Goal: Task Accomplishment & Management: Complete application form

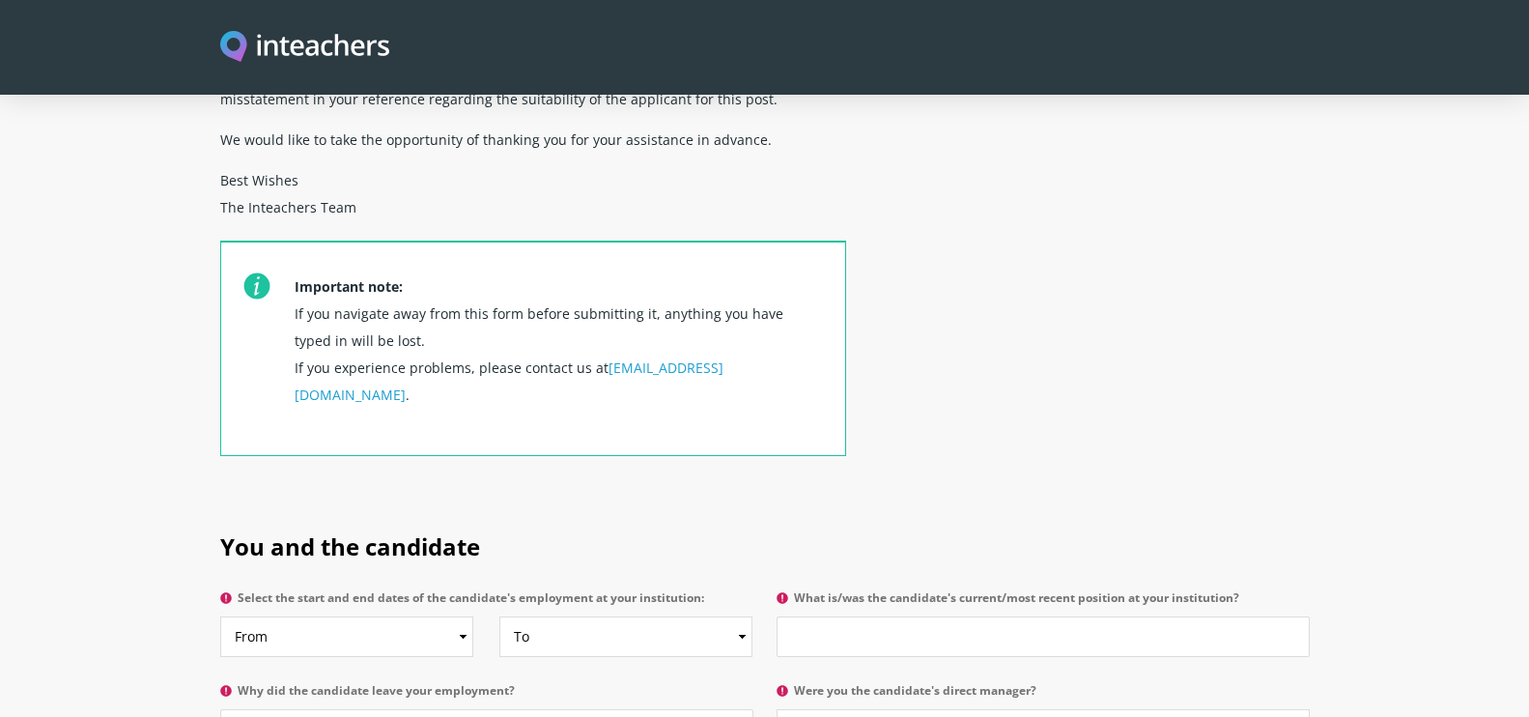
scroll to position [869, 0]
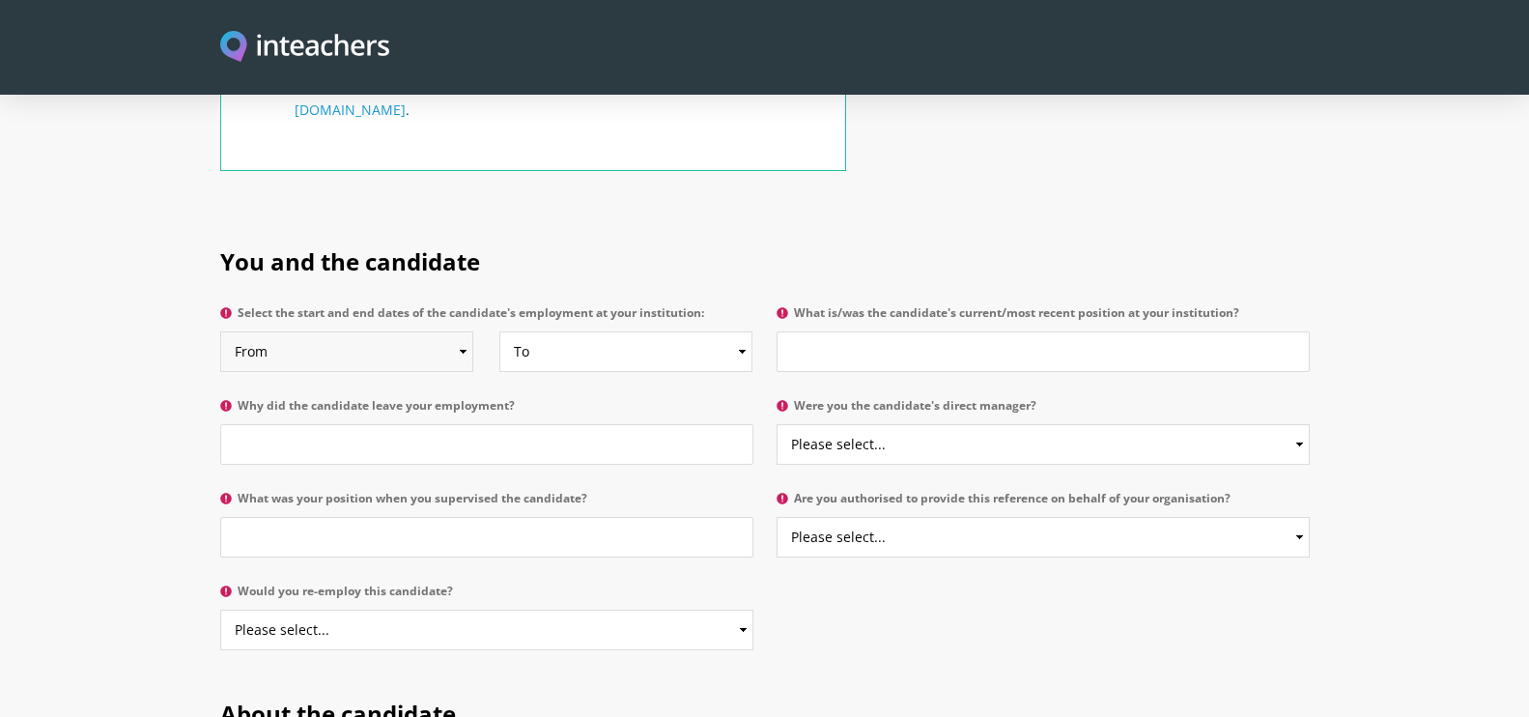
click at [444, 331] on select "From 2025 2024 2023 2022 2021 2020 2019 2018 2017 2016 2015 2014 2013 2012 2011…" at bounding box center [346, 351] width 253 height 41
click at [357, 333] on select "From 2025 2024 2023 2022 2021 2020 2019 2018 2017 2016 2015 2014 2013 2012 2011…" at bounding box center [346, 351] width 253 height 41
select select "2014"
click at [220, 331] on select "From 2025 2024 2023 2022 2021 2020 2019 2018 2017 2016 2015 2014 2013 2012 2011…" at bounding box center [346, 351] width 253 height 41
click at [596, 337] on select "To Currently 2025 2024 2023 2022 2021 2020 2019 2018 2017 2016 2015 2014 2013 2…" at bounding box center [625, 351] width 253 height 41
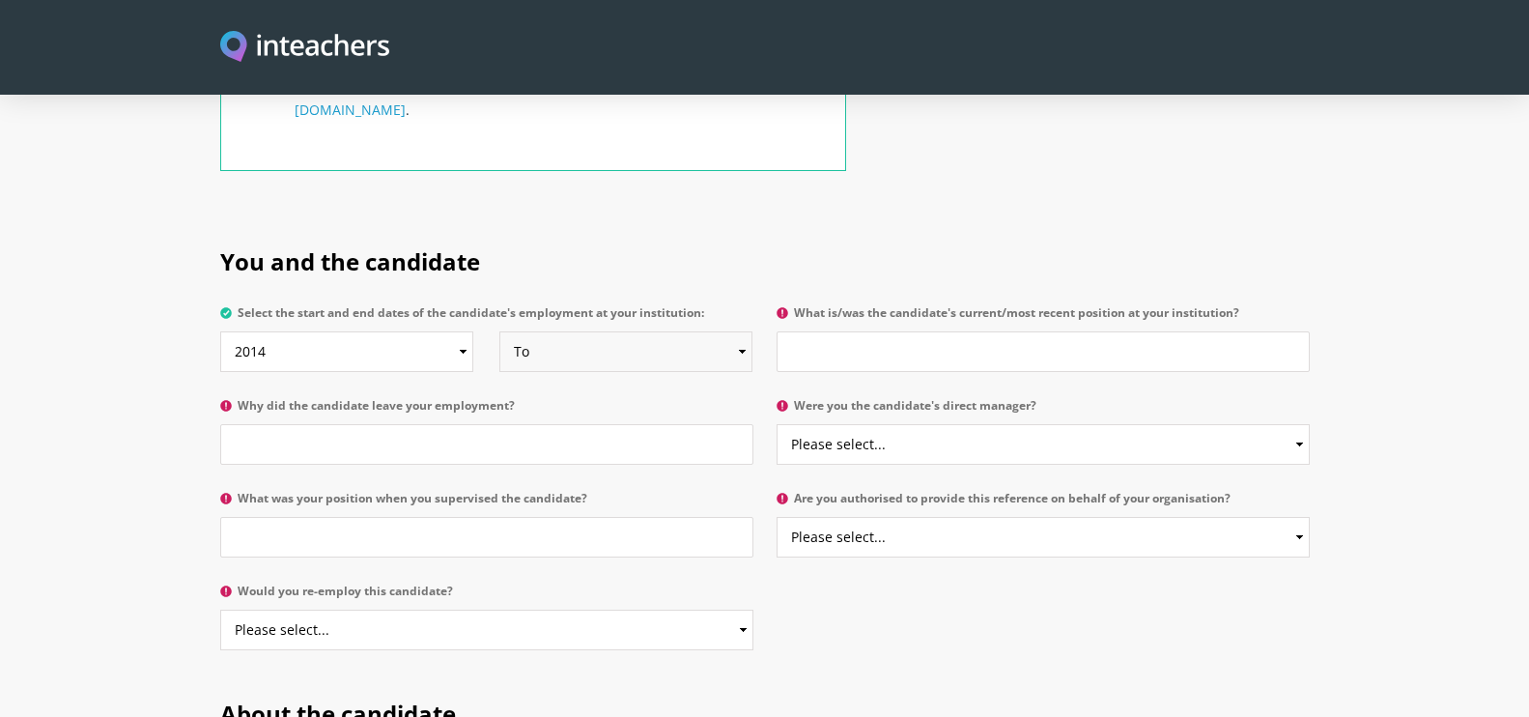
select select "2024"
click at [499, 331] on select "To Currently 2025 2024 2023 2022 2021 2020 2019 2018 2017 2016 2015 2014 2013 2…" at bounding box center [625, 351] width 253 height 41
click at [456, 331] on select "From 2025 2024 2023 2022 2021 2020 2019 2018 2017 2016 2015 2014 2013 2012 2011…" at bounding box center [346, 351] width 253 height 41
select select "2015"
click at [220, 331] on select "From 2025 2024 2023 2022 2021 2020 2019 2018 2017 2016 2015 2014 2013 2012 2011…" at bounding box center [346, 351] width 253 height 41
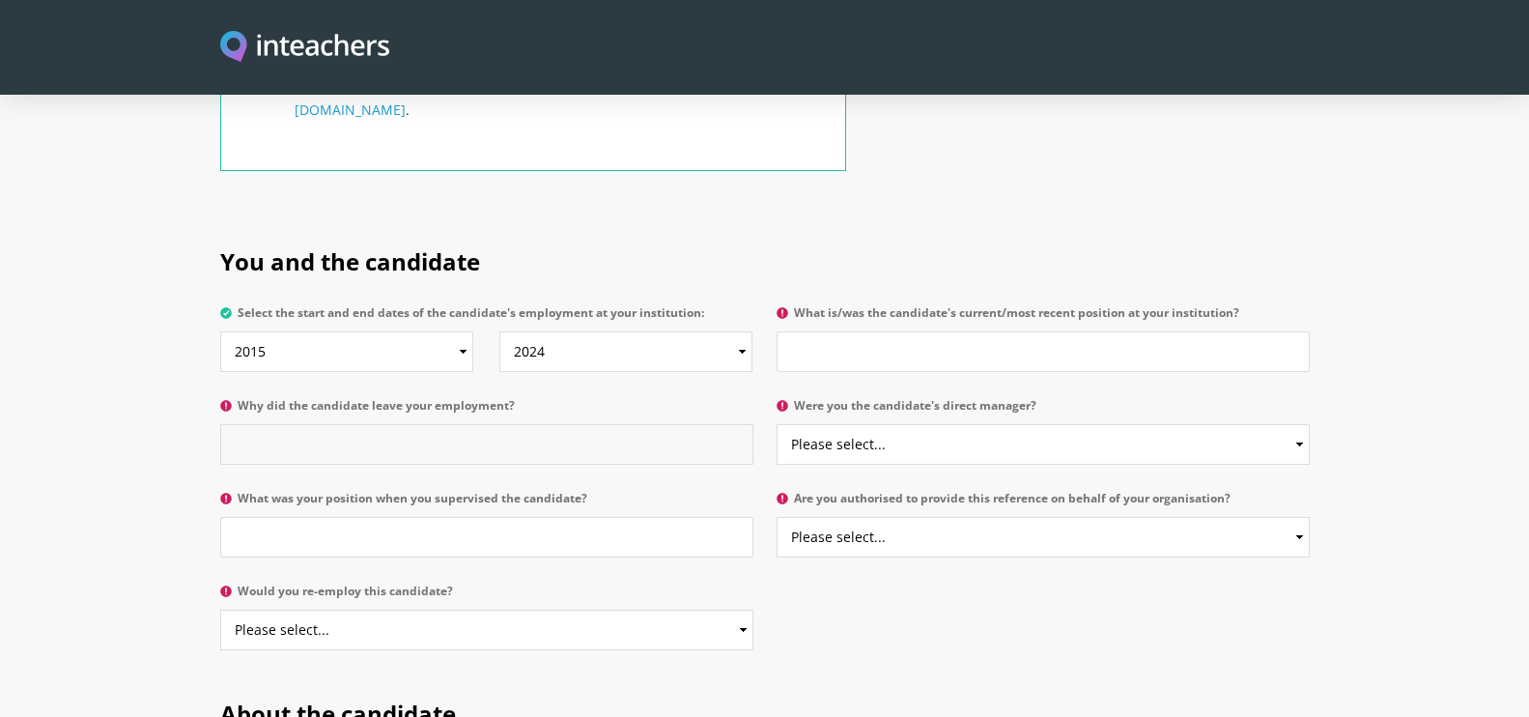
click at [335, 424] on input "Why did the candidate leave your employment?" at bounding box center [486, 444] width 533 height 41
type input "Found a better opportunity"
click at [867, 332] on input "What is/was the candidate's current/most recent position at your institution?" at bounding box center [1043, 351] width 533 height 41
click at [872, 424] on select "Please select... Yes No" at bounding box center [1043, 444] width 533 height 41
select select "Yes"
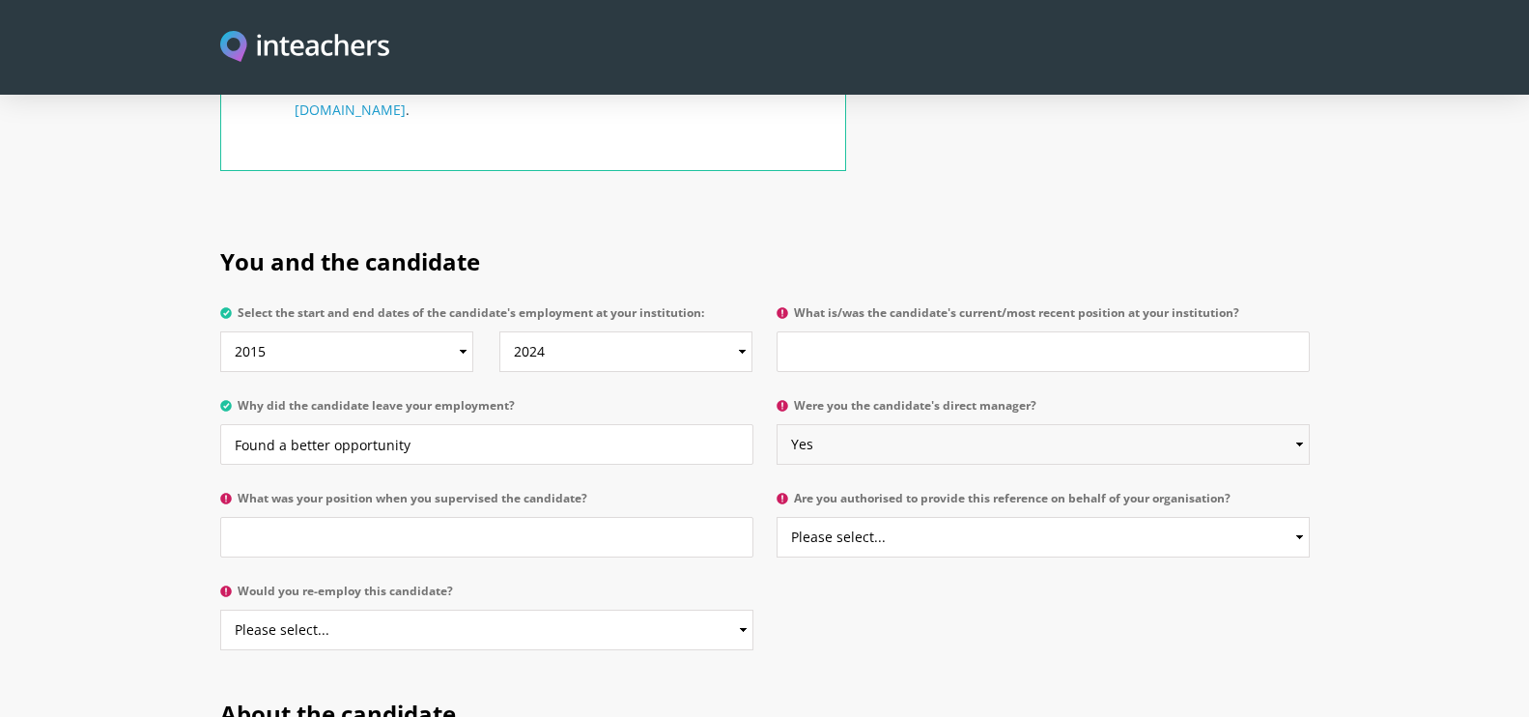
click at [777, 424] on select "Please select... Yes No" at bounding box center [1043, 444] width 533 height 41
click at [334, 523] on input "What was your position when you supervised the candidate?" at bounding box center [486, 537] width 533 height 41
type input "He was serving as an HR Officer"
click at [994, 517] on select "Please select... Yes No" at bounding box center [1043, 537] width 533 height 41
select select "Yes"
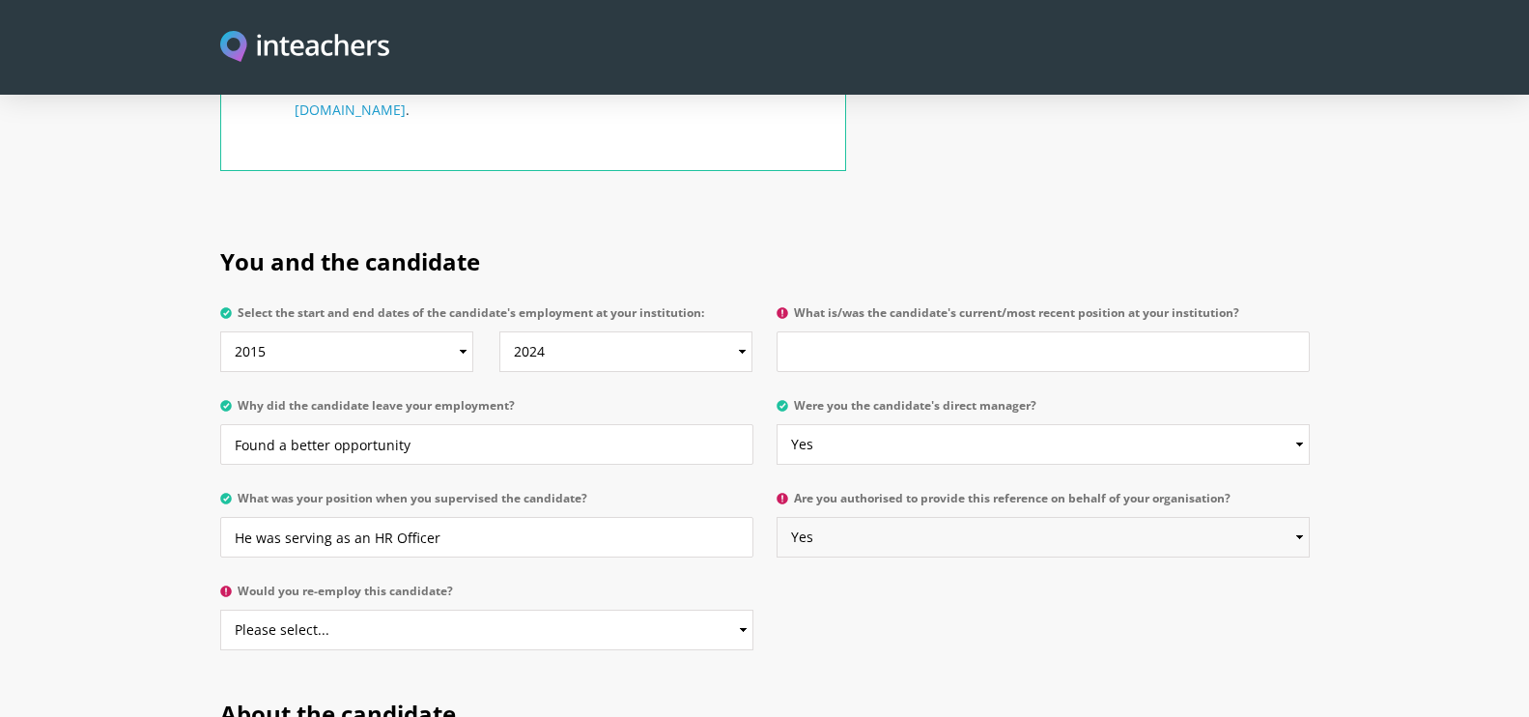
click at [777, 517] on select "Please select... Yes No" at bounding box center [1043, 537] width 533 height 41
click at [370, 609] on select "Please select... Yes No" at bounding box center [486, 629] width 533 height 41
select select "Yes"
click at [220, 609] on select "Please select... Yes No" at bounding box center [486, 629] width 533 height 41
click at [455, 517] on input "He was serving as an HR Officer" at bounding box center [486, 537] width 533 height 41
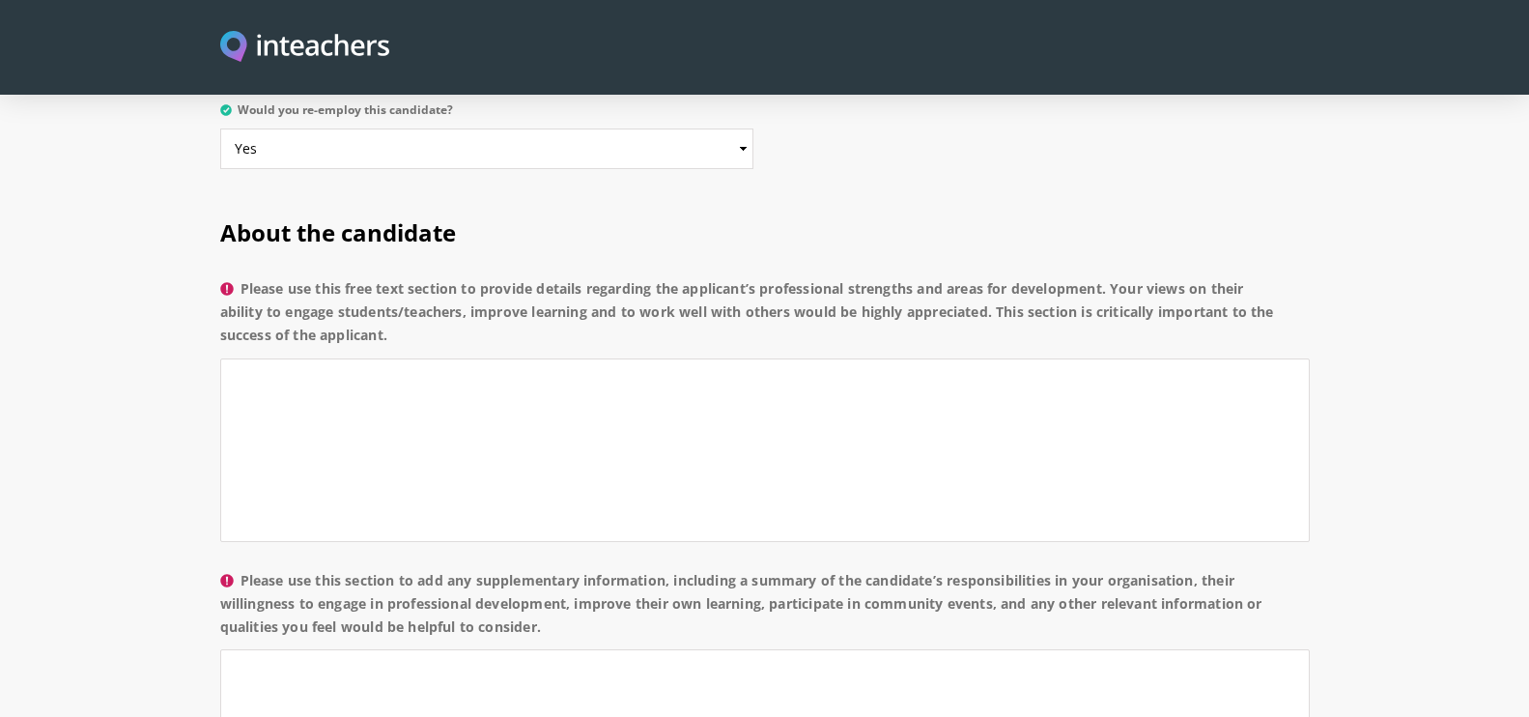
scroll to position [1352, 0]
type input "He was serving as an HR Assistatnt"
drag, startPoint x: 245, startPoint y: 255, endPoint x: 417, endPoint y: 313, distance: 181.4
click at [417, 313] on label "Please use this free text section to provide details regarding the applicant’s …" at bounding box center [765, 315] width 1090 height 81
copy label "Please use this free text section to provide details regarding the applicant’s …"
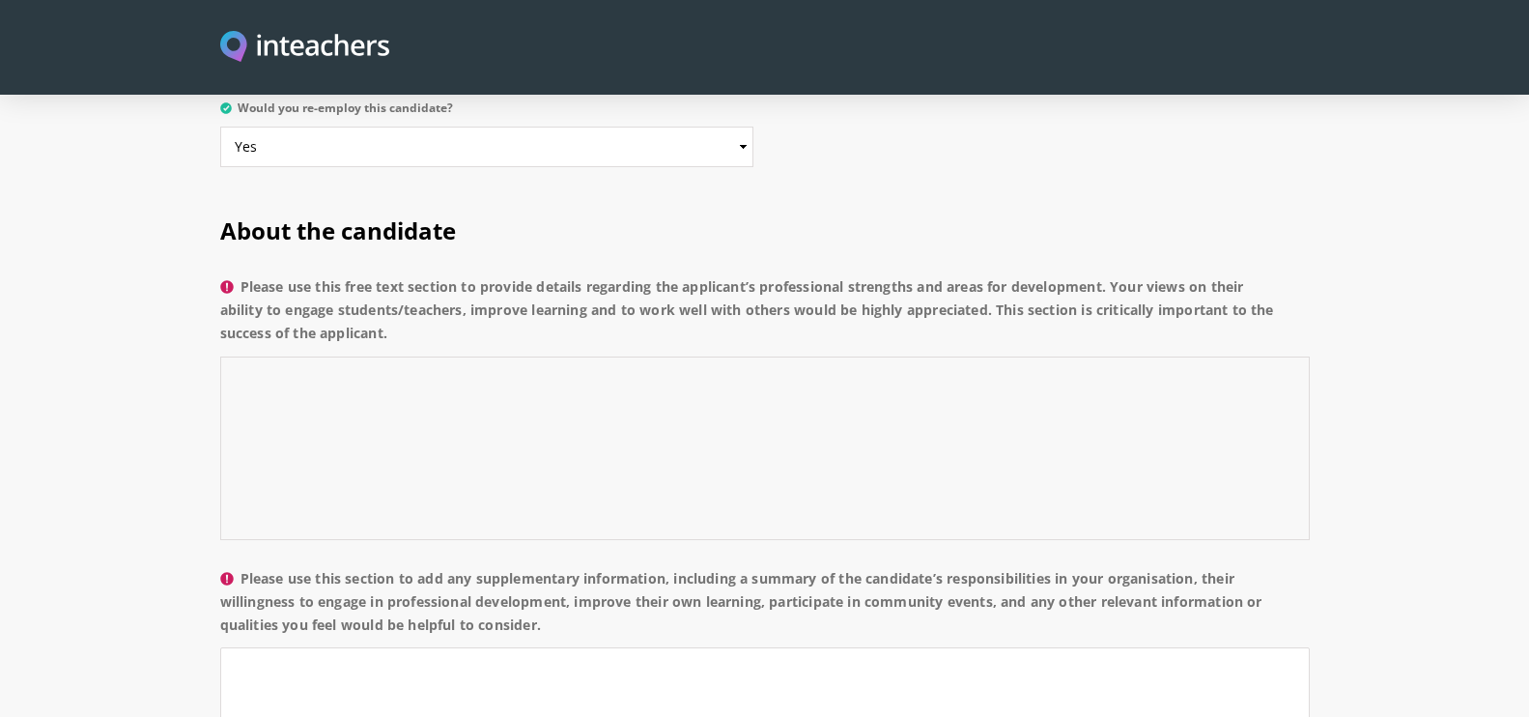
click at [250, 366] on textarea "Please use this free text section to provide details regarding the applicant’s …" at bounding box center [765, 448] width 1090 height 184
paste textarea "The applicant is very hardworking, dedicated, and reliable. He engages well wit…"
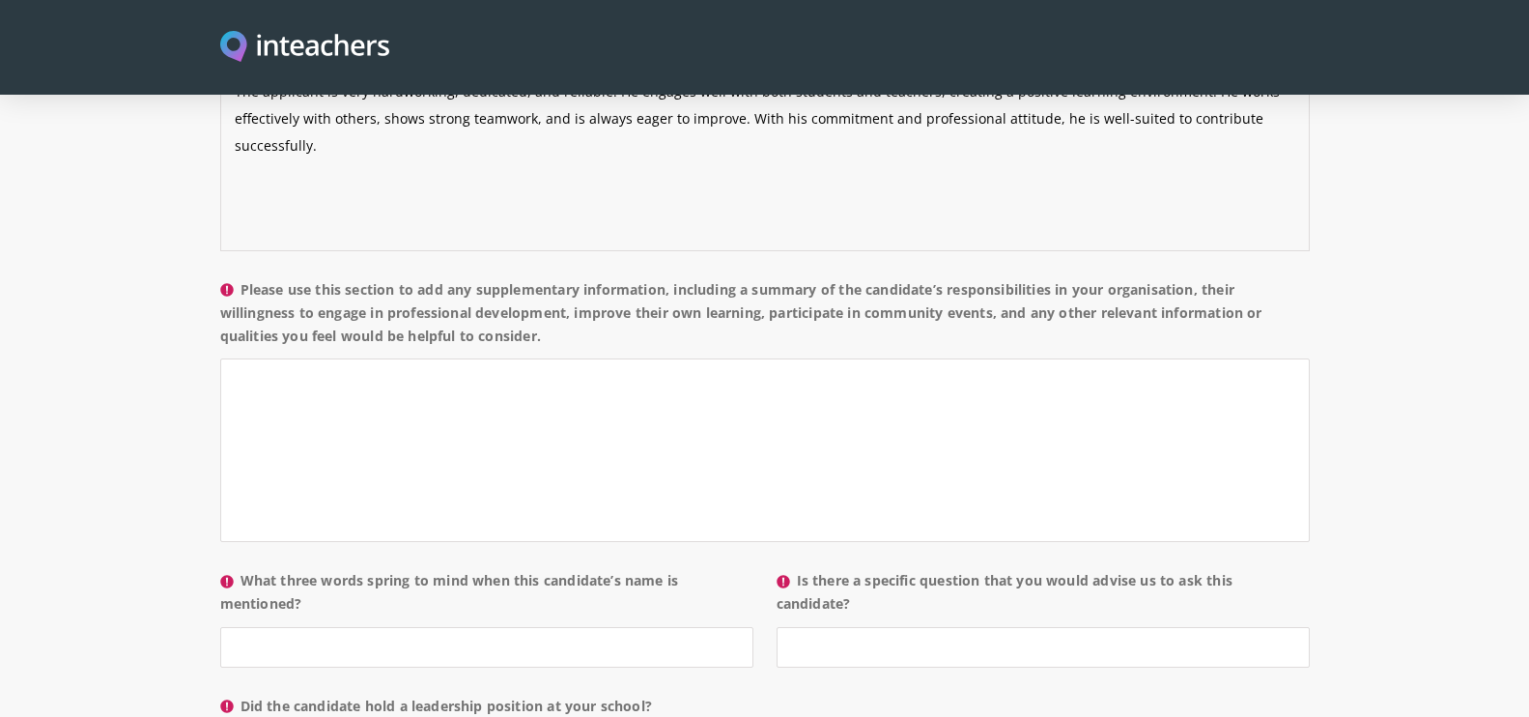
scroll to position [1642, 0]
type textarea "The applicant is very hardworking, dedicated, and reliable. He engages well wit…"
drag, startPoint x: 254, startPoint y: 552, endPoint x: 300, endPoint y: 573, distance: 51.0
click at [300, 573] on label "What three words spring to mind when this candidate’s name is mentioned?" at bounding box center [486, 597] width 533 height 58
click at [260, 568] on label "What three words spring to mind when this candidate’s name is mentioned?" at bounding box center [486, 597] width 533 height 58
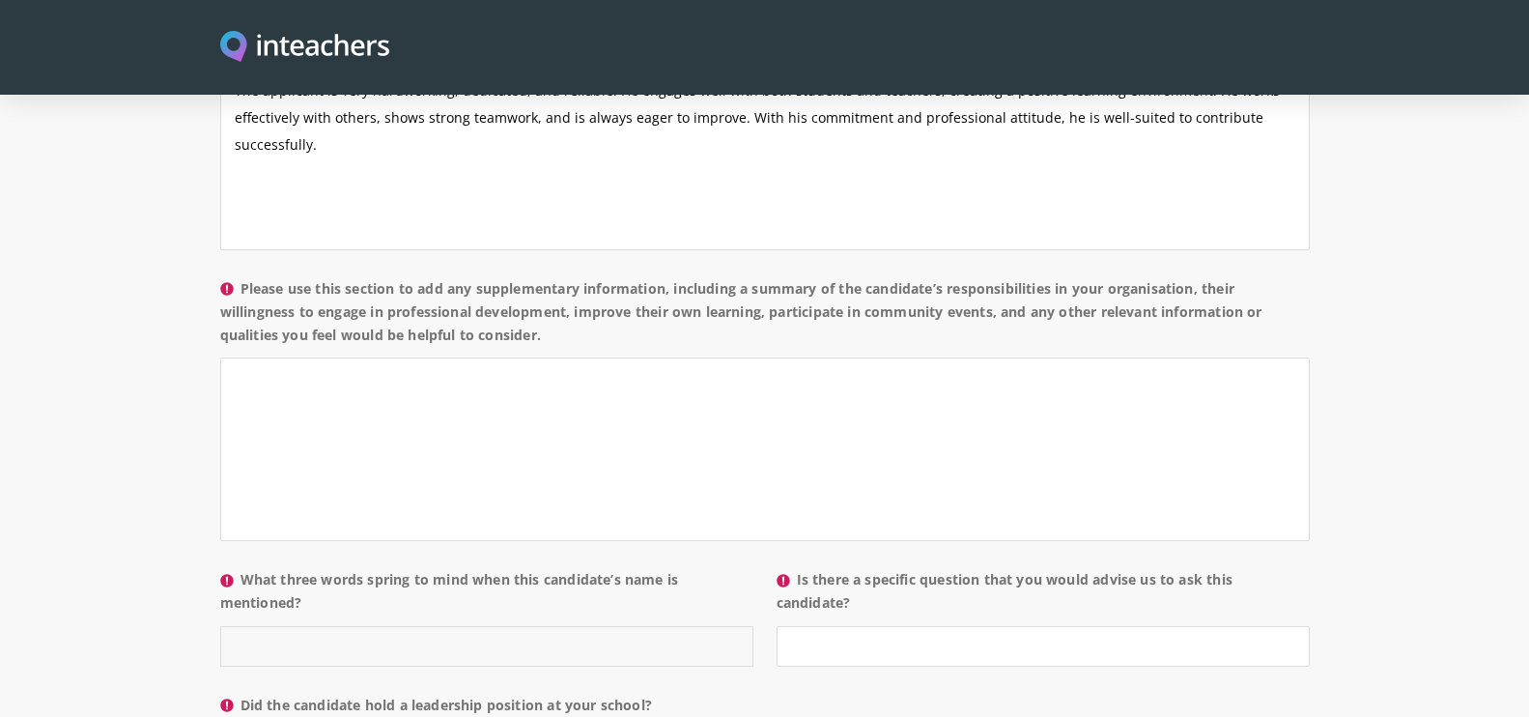
click at [260, 626] on input "What three words spring to mind when this candidate’s name is mentioned?" at bounding box center [486, 646] width 533 height 41
drag, startPoint x: 245, startPoint y: 550, endPoint x: 305, endPoint y: 578, distance: 66.1
click at [305, 578] on label "What three words spring to mind when this candidate’s name is mentioned?" at bounding box center [486, 597] width 533 height 58
copy label "What three words spring to mind when this candidate’s name is mentioned?"
click at [317, 626] on input "What three words spring to mind when this candidate’s name is mentioned?" at bounding box center [486, 646] width 533 height 41
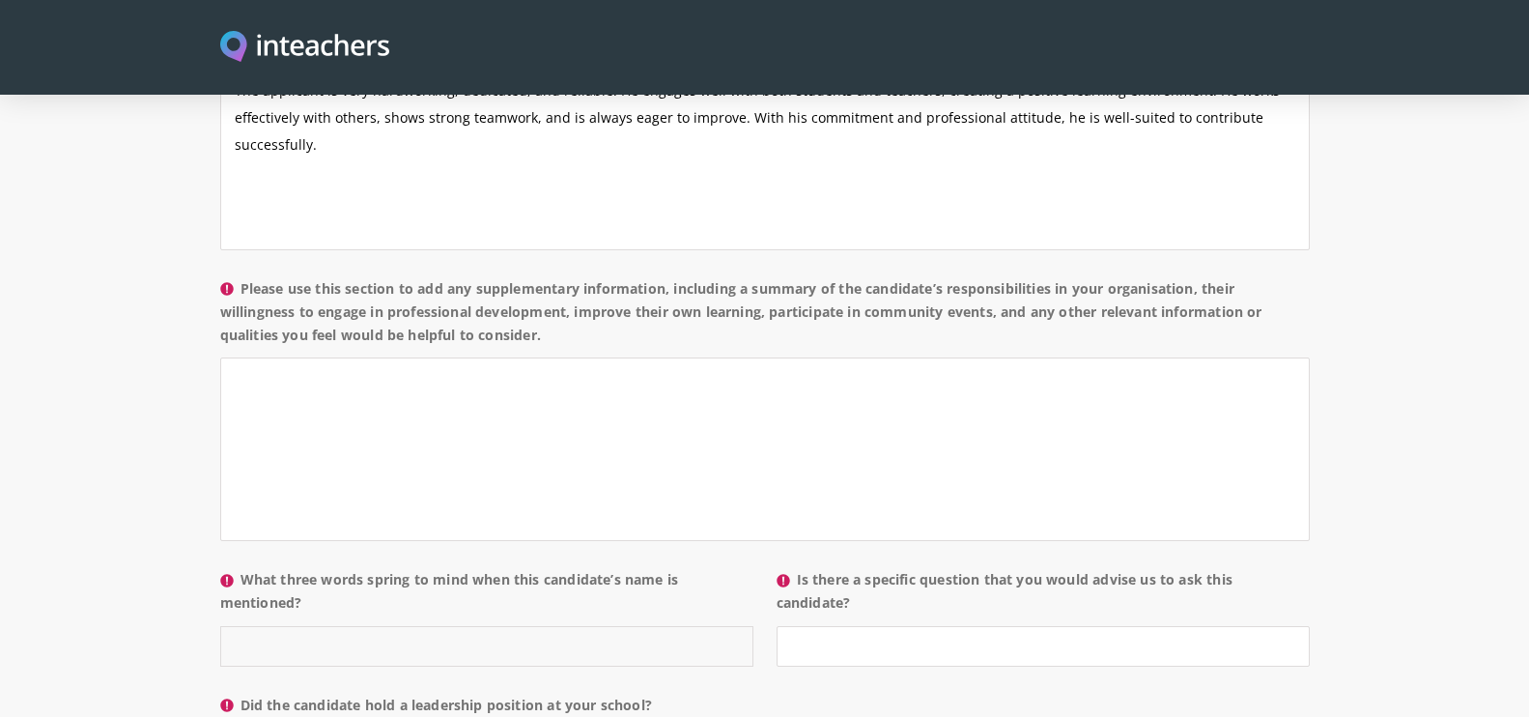
paste input "Hardworking, Dedicated, Reliable"
type input "Hardworking, Dedicated, Reliable"
drag, startPoint x: 854, startPoint y: 577, endPoint x: 799, endPoint y: 553, distance: 59.7
click at [799, 568] on label "Is there a specific question that you would advise us to ask this candidate?" at bounding box center [1043, 597] width 533 height 58
copy label "Is there a specific question that you would advise us to ask this candidate?"
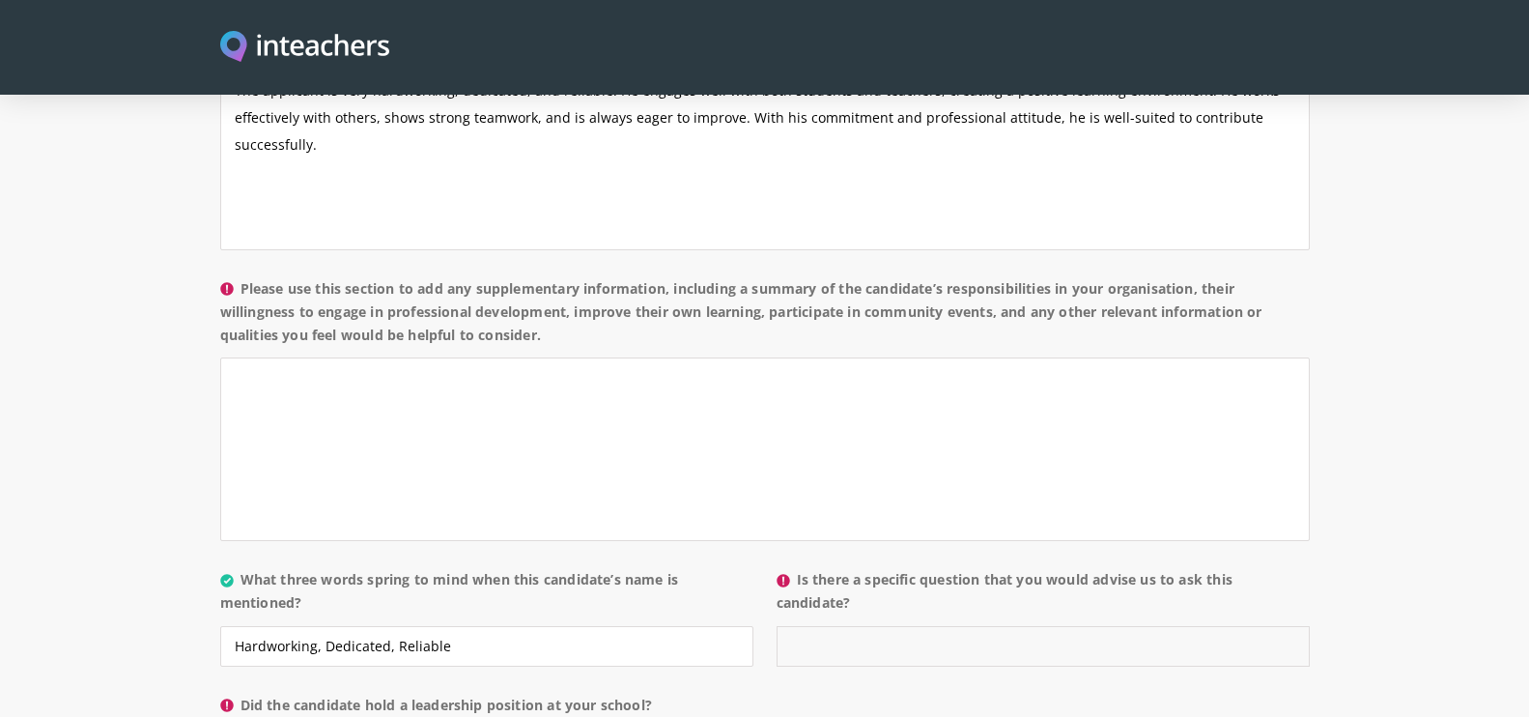
click at [819, 626] on input "Is there a specific question that you would advise us to ask this candidate?" at bounding box center [1043, 646] width 533 height 41
paste input "You may consider asking the candidate how they approach engaging students and c…"
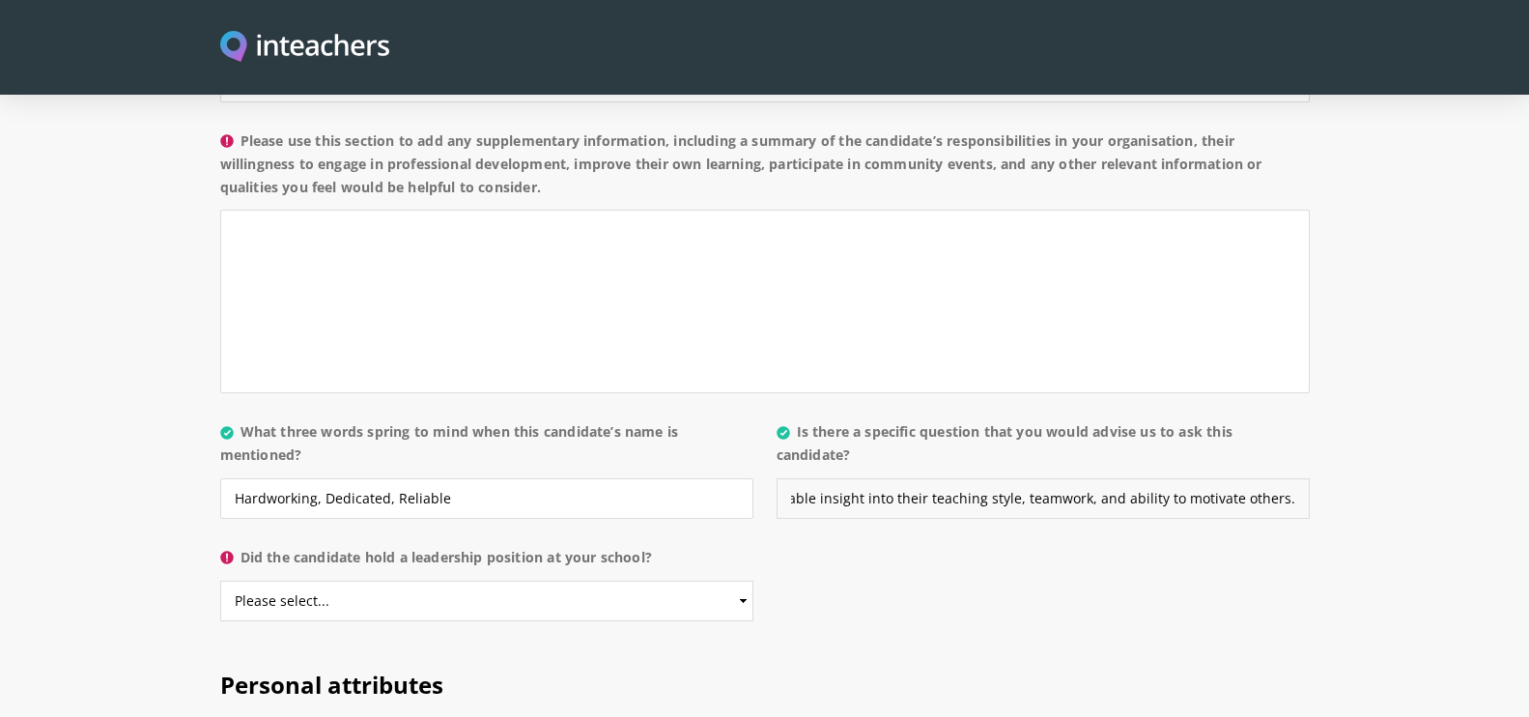
scroll to position [1932, 0]
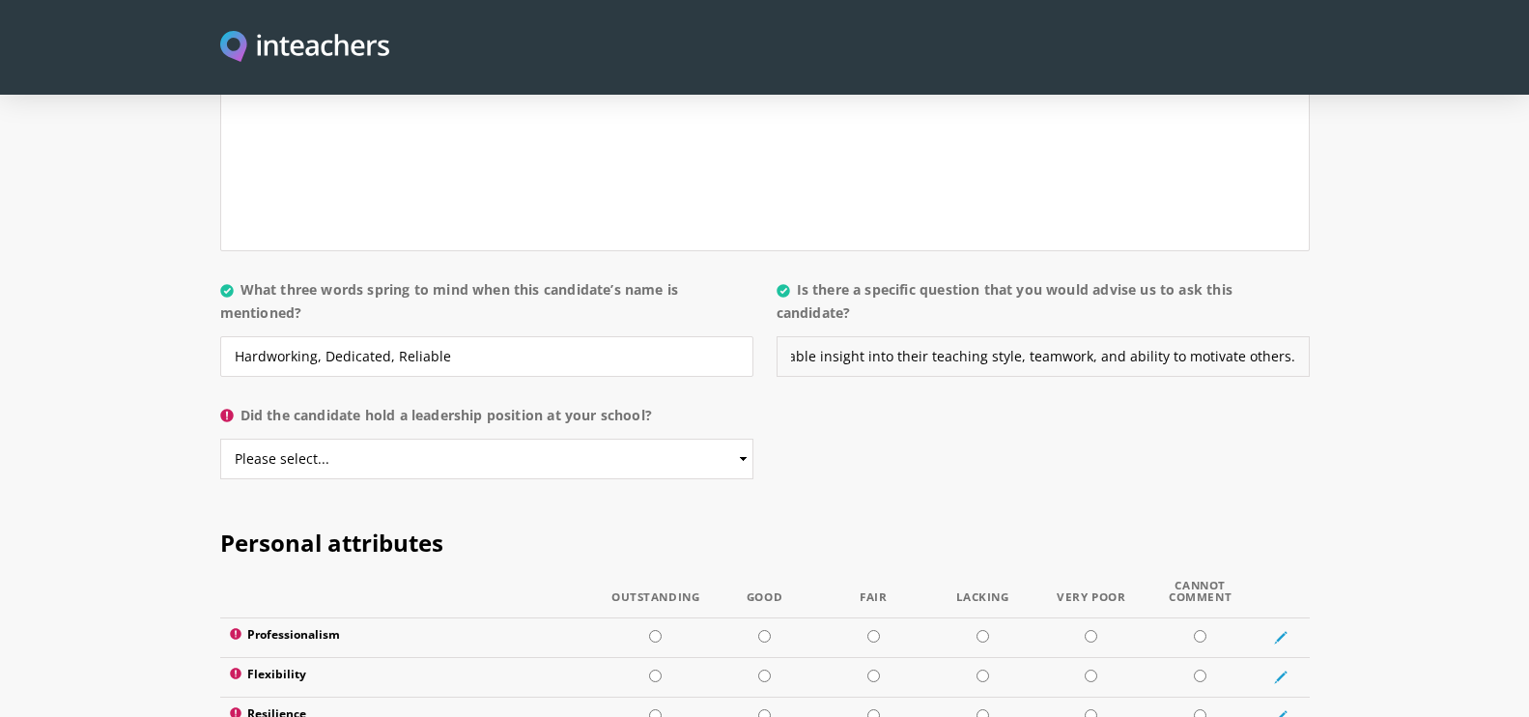
type input "You may consider asking the candidate how they approach engaging students and c…"
click at [391, 439] on select "Please select... Yes No" at bounding box center [486, 459] width 533 height 41
select select "No"
click at [220, 439] on select "Please select... Yes No" at bounding box center [486, 459] width 533 height 41
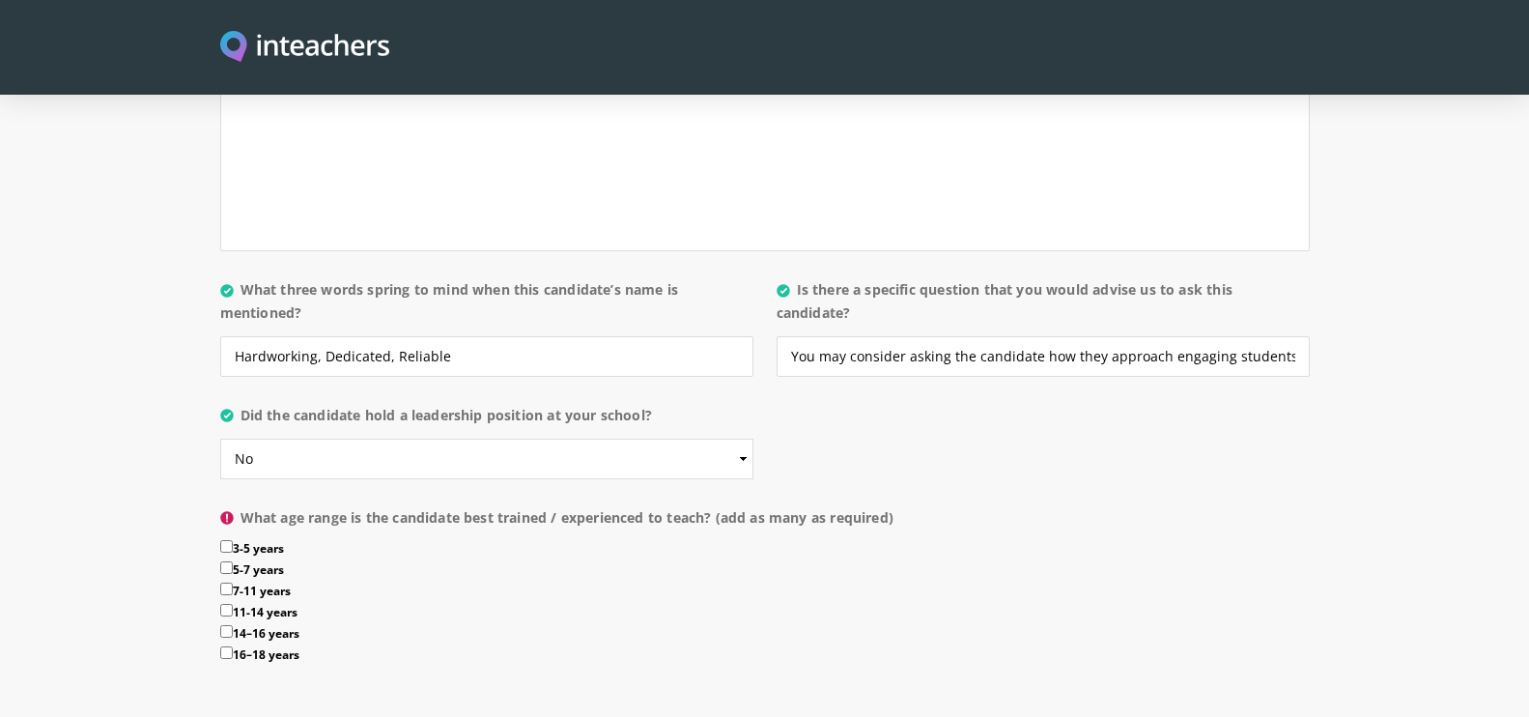
click at [254, 540] on label "3-5 years" at bounding box center [765, 550] width 1090 height 21
click at [233, 540] on input "3-5 years" at bounding box center [226, 546] width 13 height 13
checkbox input "true"
click at [227, 561] on input "5-7 years" at bounding box center [226, 567] width 13 height 13
checkbox input "true"
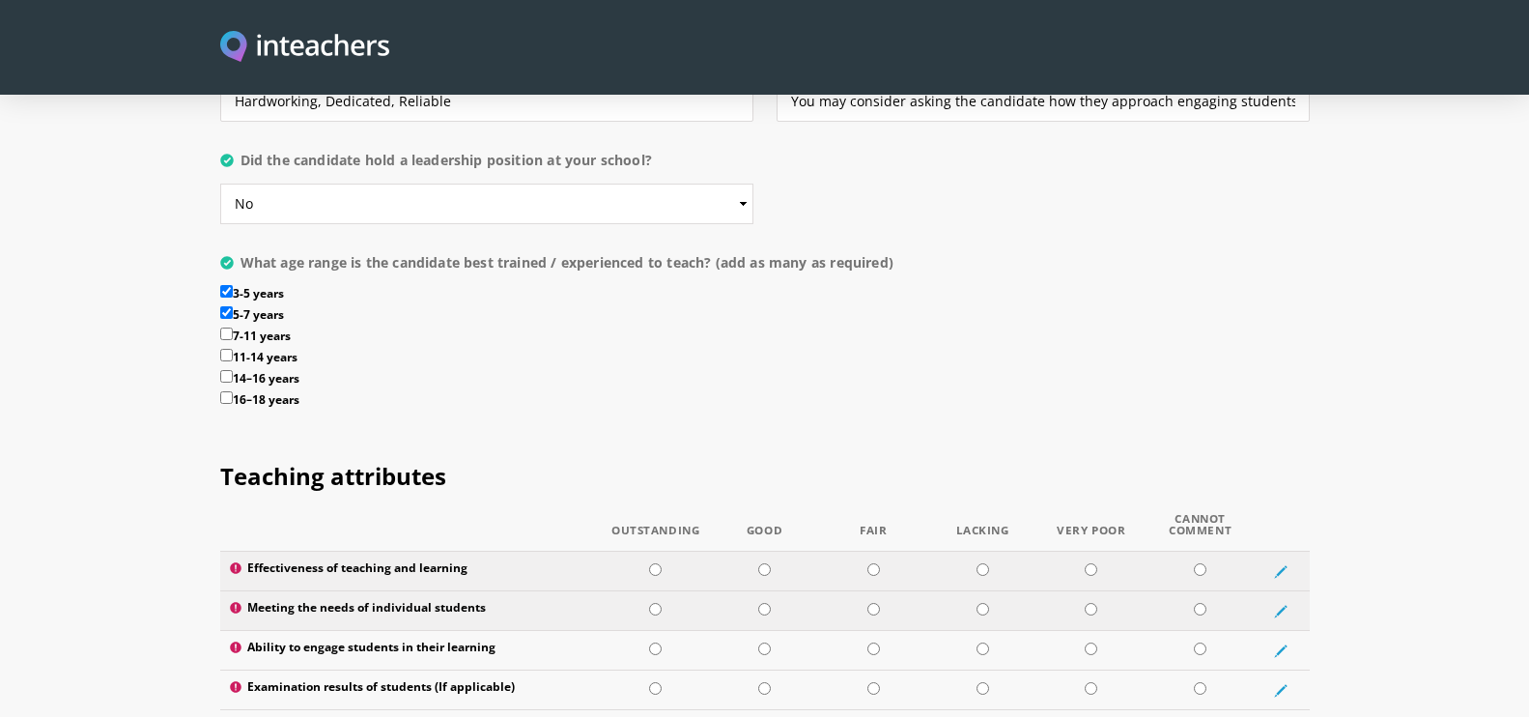
scroll to position [2222, 0]
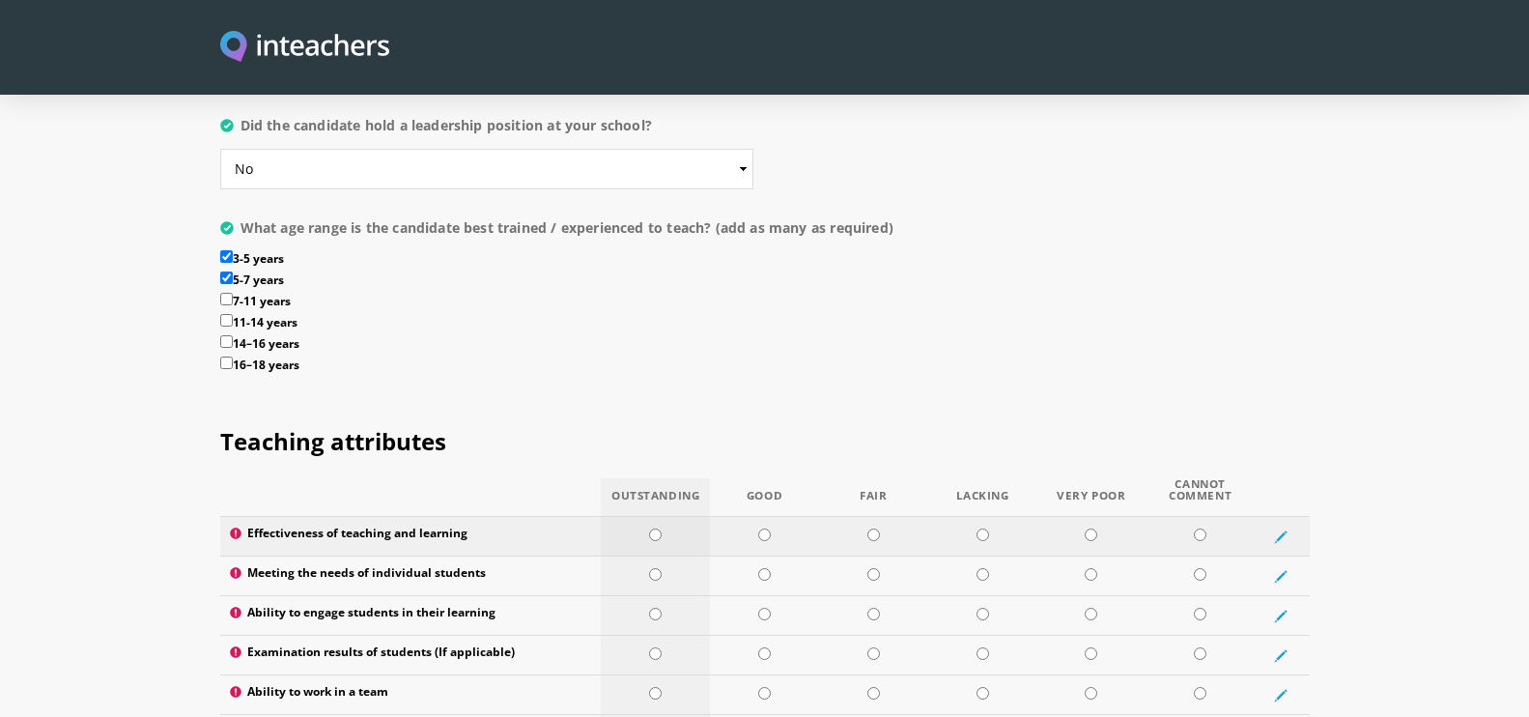
click at [649, 528] on input "radio" at bounding box center [655, 534] width 13 height 13
radio input "true"
click at [656, 556] on td at bounding box center [655, 576] width 109 height 40
radio input "true"
click at [655, 608] on input "radio" at bounding box center [655, 614] width 13 height 13
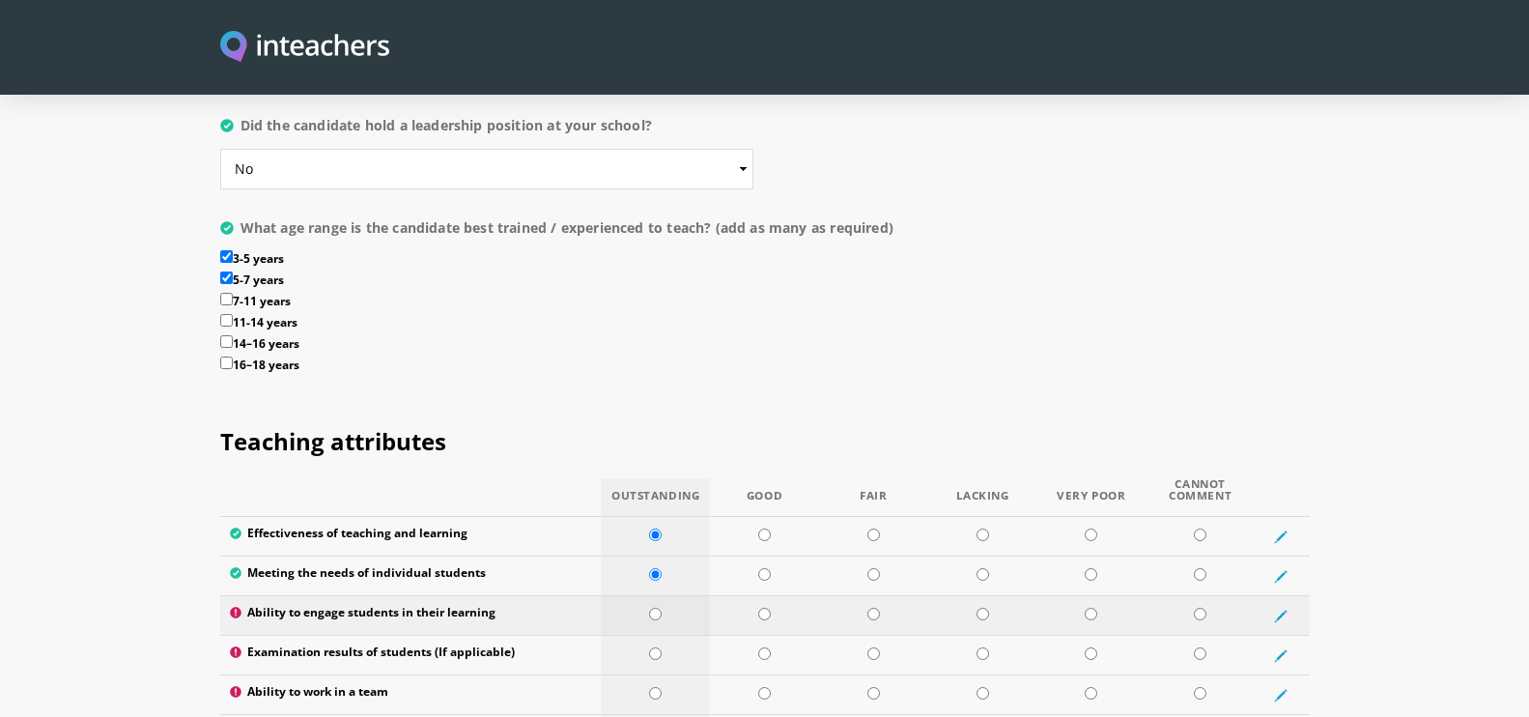
radio input "true"
click at [656, 647] on input "radio" at bounding box center [655, 653] width 13 height 13
radio input "true"
click at [655, 687] on input "radio" at bounding box center [655, 693] width 13 height 13
radio input "true"
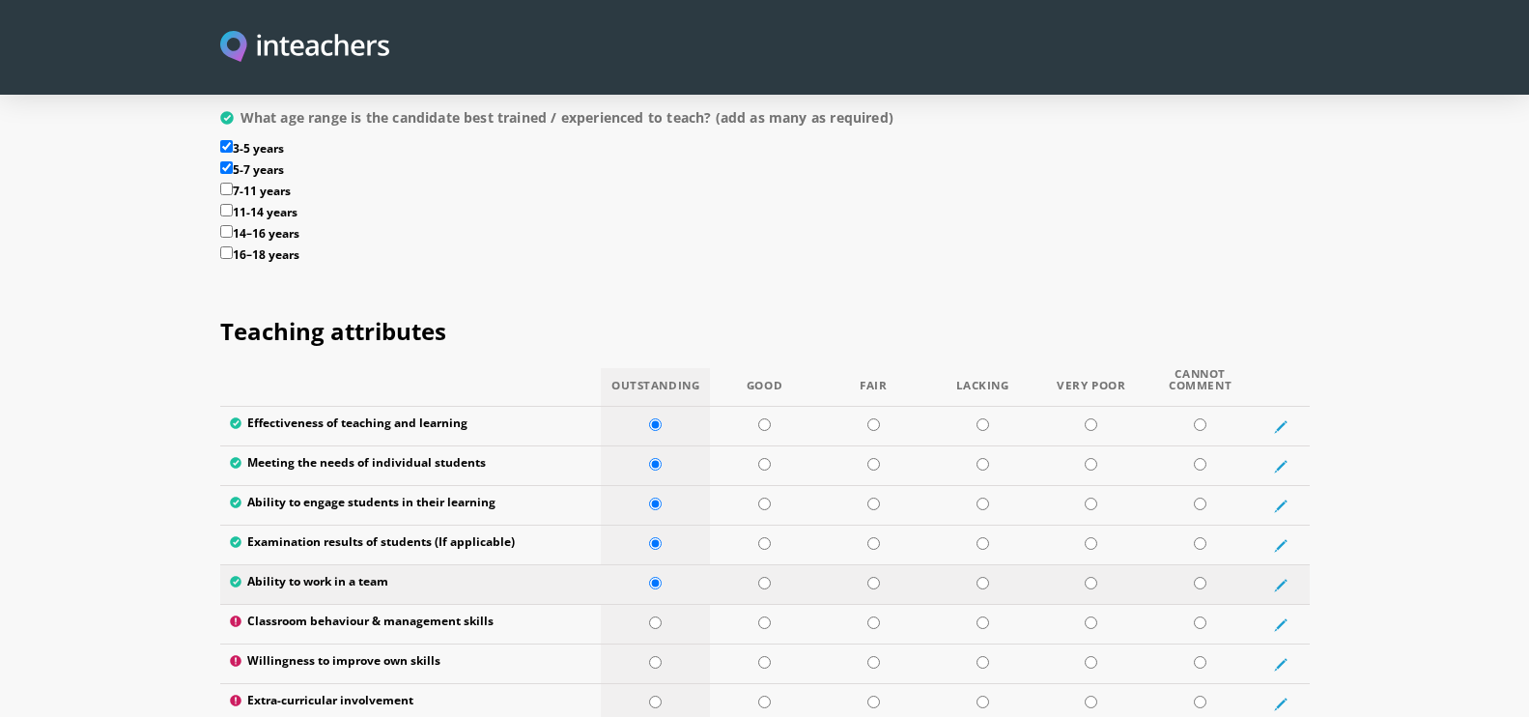
scroll to position [2415, 0]
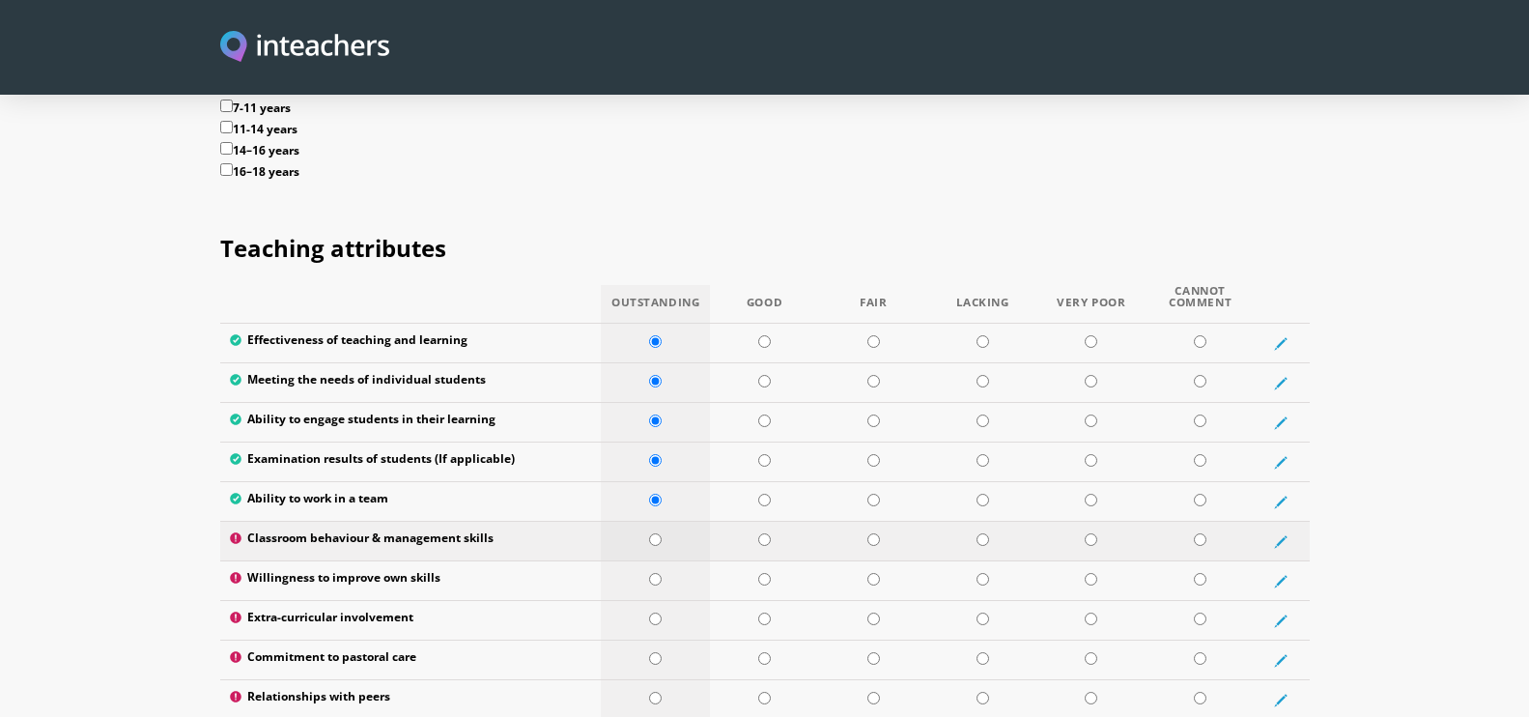
click at [646, 522] on td at bounding box center [655, 542] width 109 height 40
radio input "true"
click at [654, 573] on input "radio" at bounding box center [655, 579] width 13 height 13
radio input "true"
click at [657, 604] on td at bounding box center [655, 621] width 109 height 40
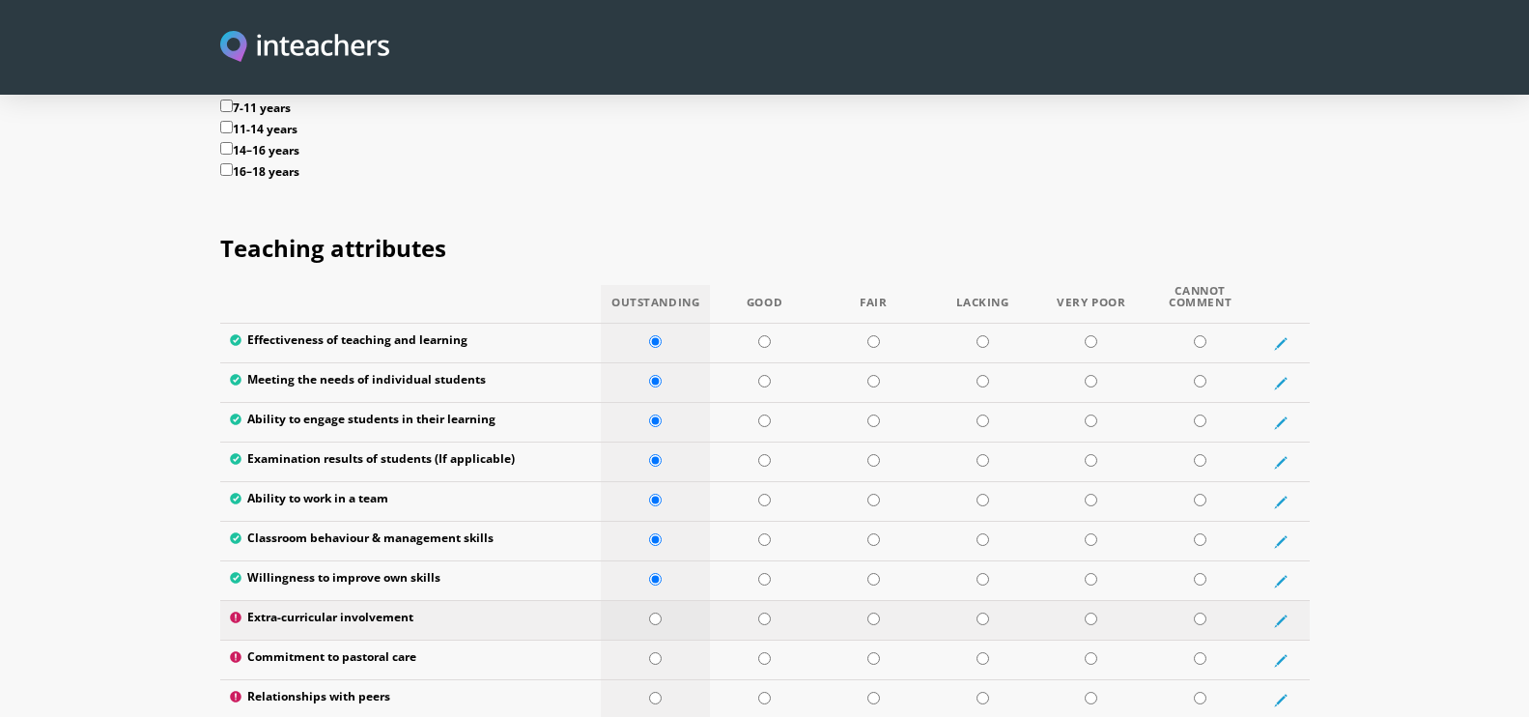
radio input "true"
click at [653, 652] on input "radio" at bounding box center [655, 658] width 13 height 13
radio input "true"
click at [652, 680] on td at bounding box center [655, 700] width 109 height 40
radio input "true"
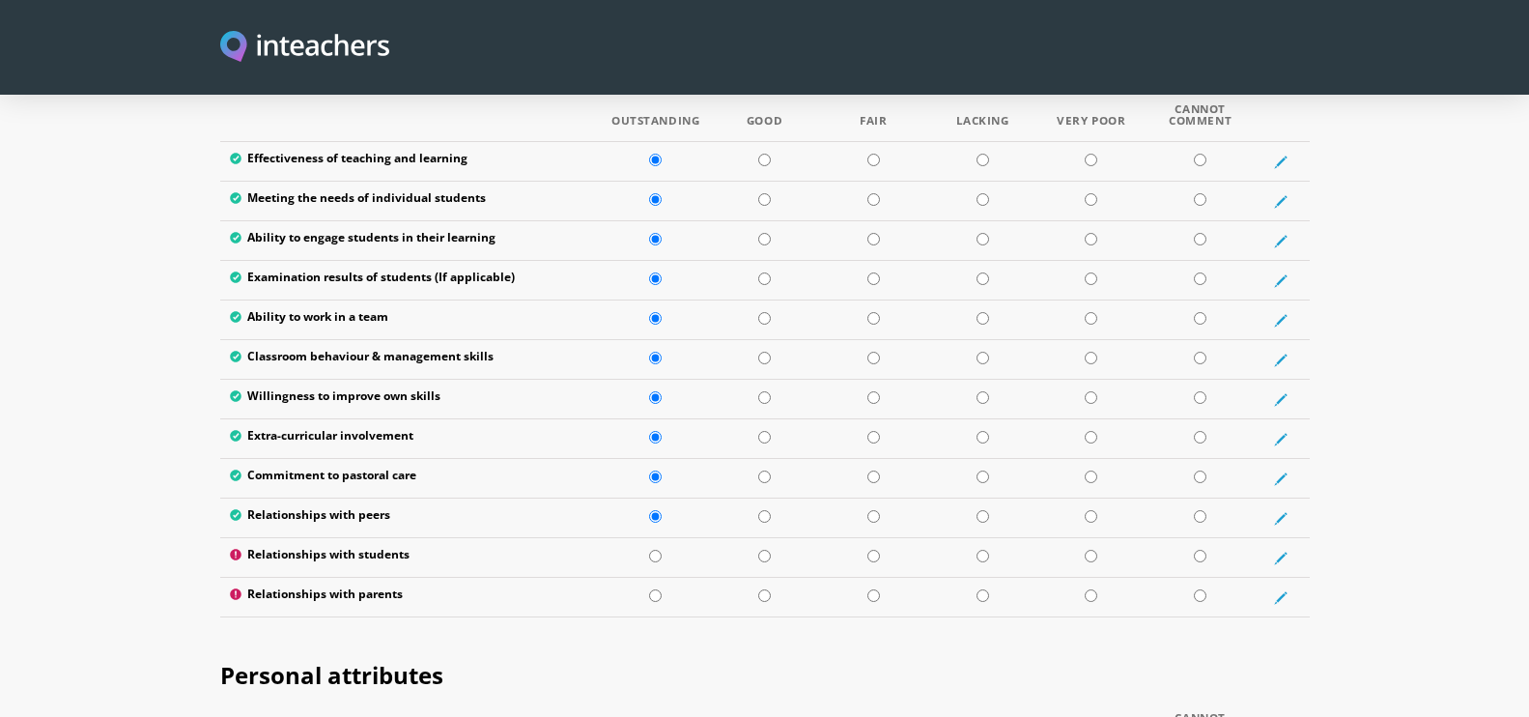
scroll to position [2608, 0]
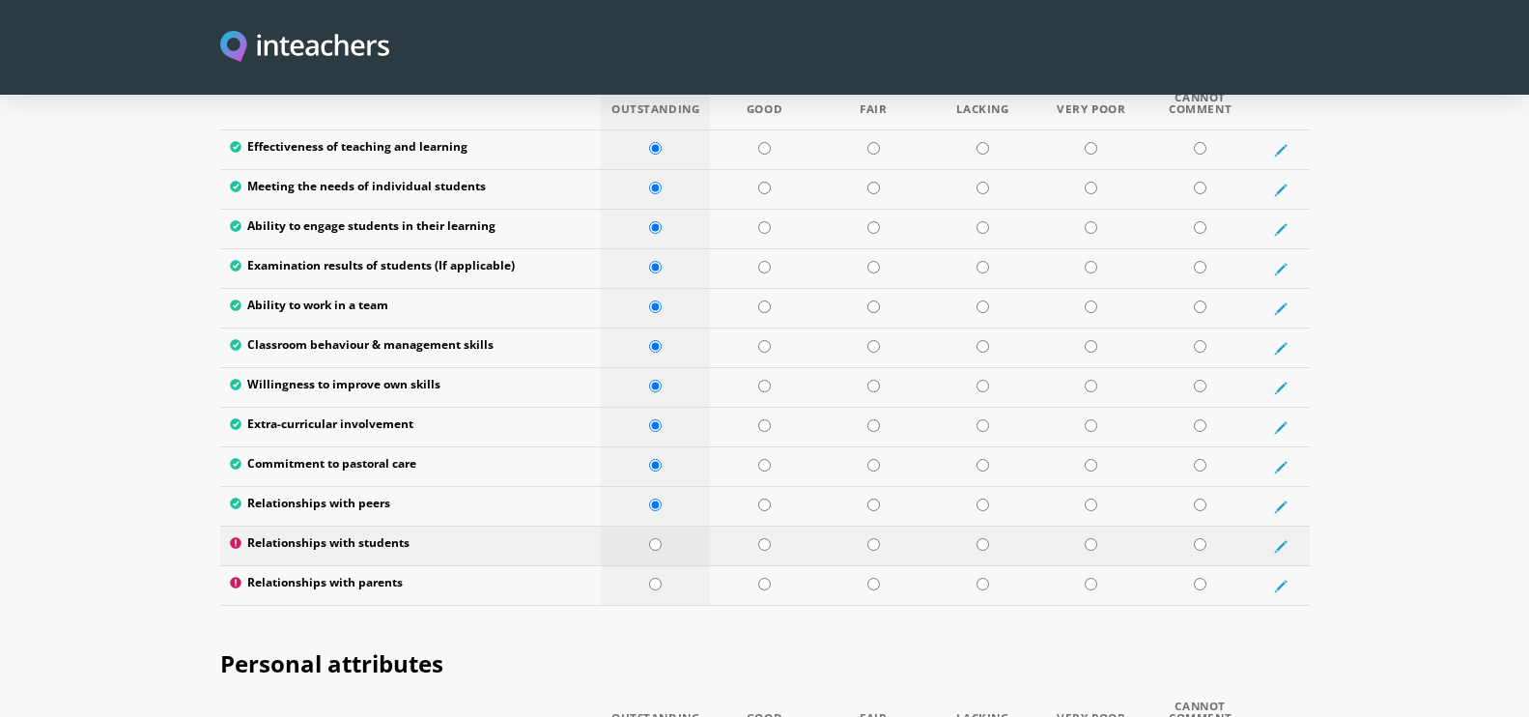
click at [656, 538] on input "radio" at bounding box center [655, 544] width 13 height 13
radio input "true"
click at [658, 578] on input "radio" at bounding box center [655, 584] width 13 height 13
radio input "true"
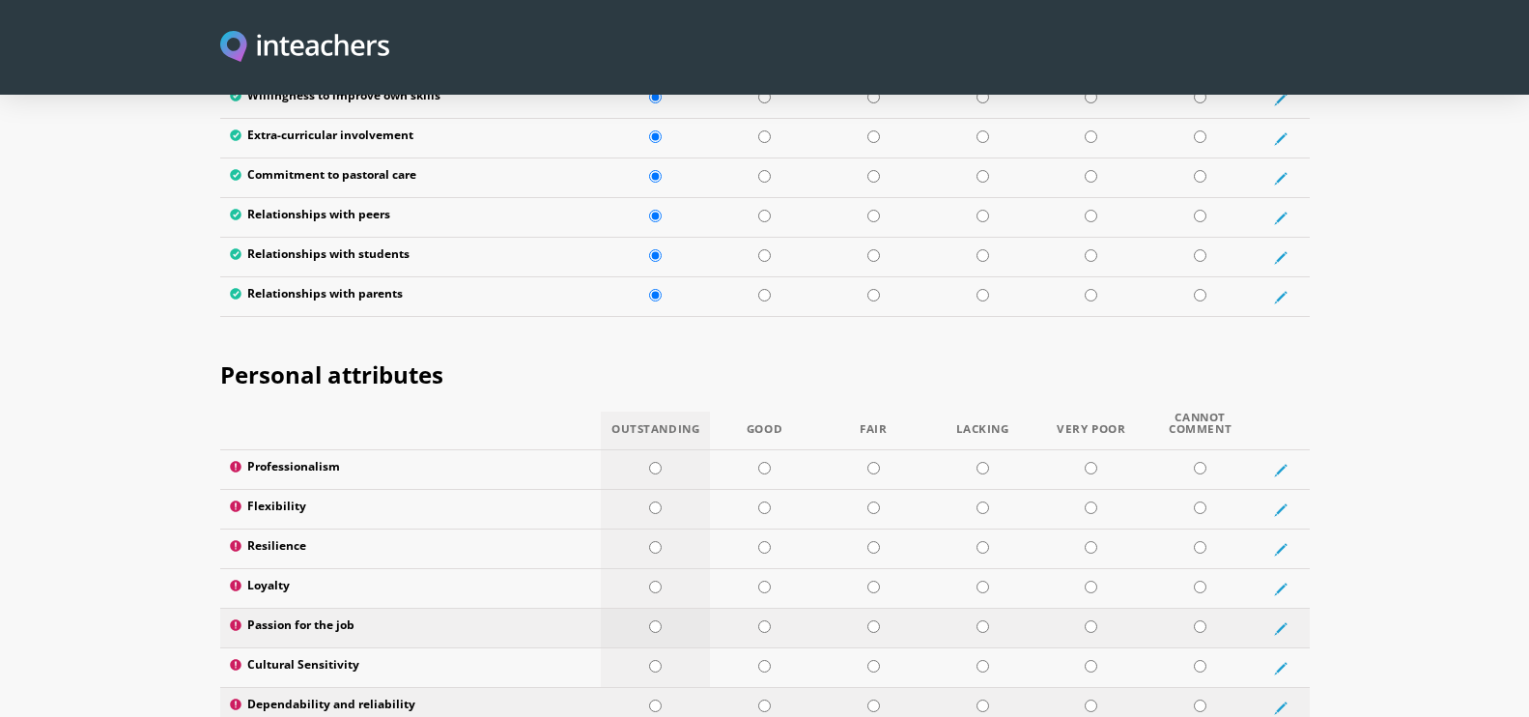
scroll to position [2898, 0]
click at [655, 451] on td at bounding box center [655, 469] width 109 height 40
radio input "true"
click at [657, 497] on td at bounding box center [655, 509] width 109 height 40
radio input "true"
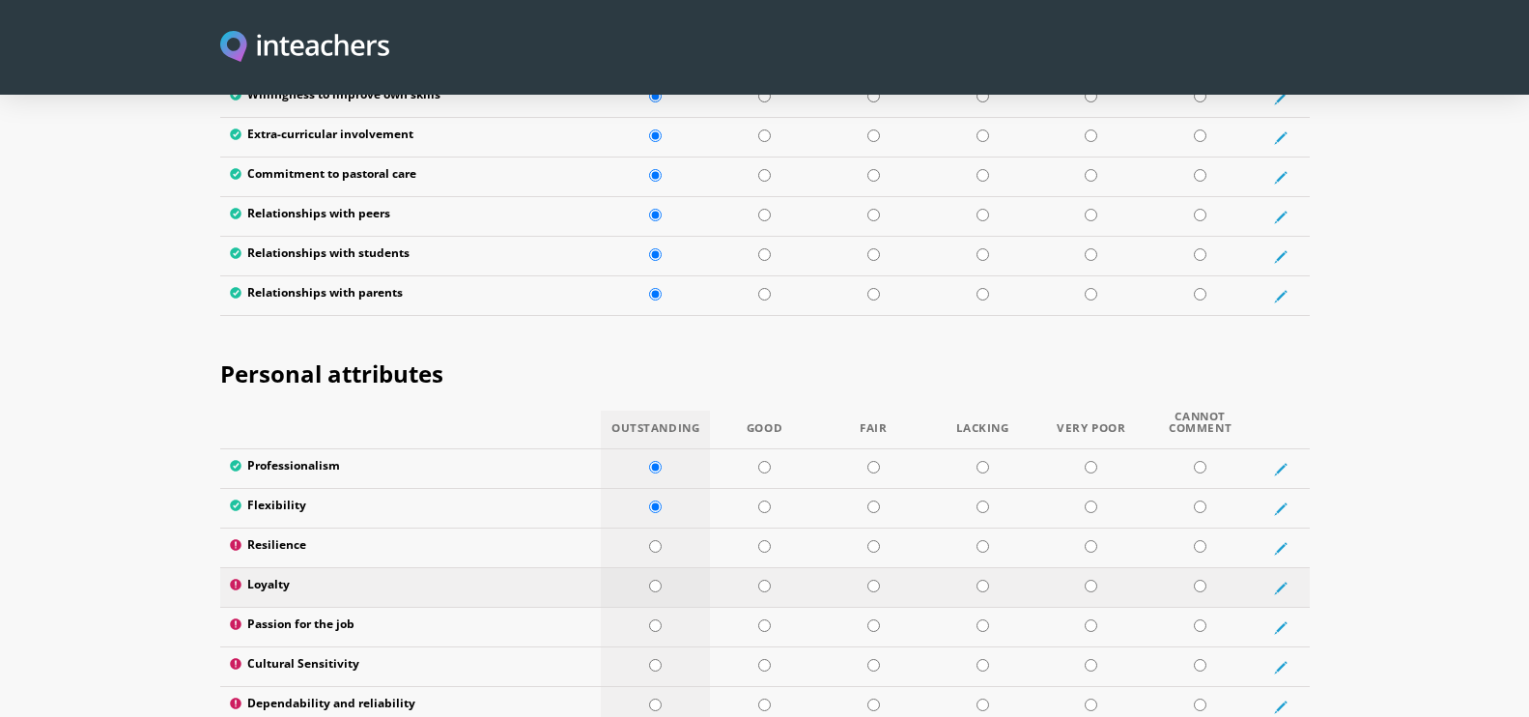
click at [657, 568] on td at bounding box center [655, 588] width 109 height 40
radio input "true"
click at [655, 619] on input "radio" at bounding box center [655, 625] width 13 height 13
radio input "true"
click at [665, 651] on td at bounding box center [655, 667] width 109 height 40
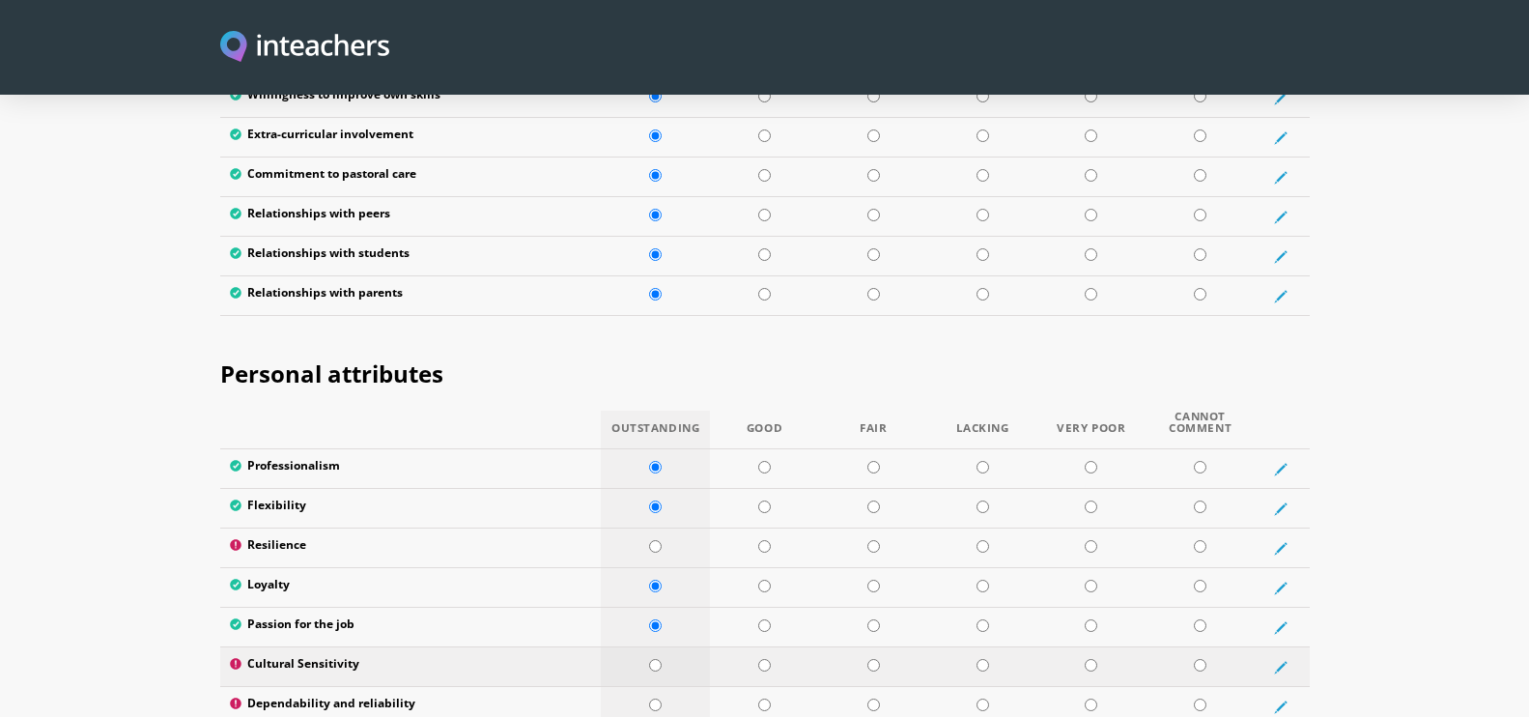
radio input "true"
click at [649, 698] on input "radio" at bounding box center [655, 704] width 13 height 13
radio input "true"
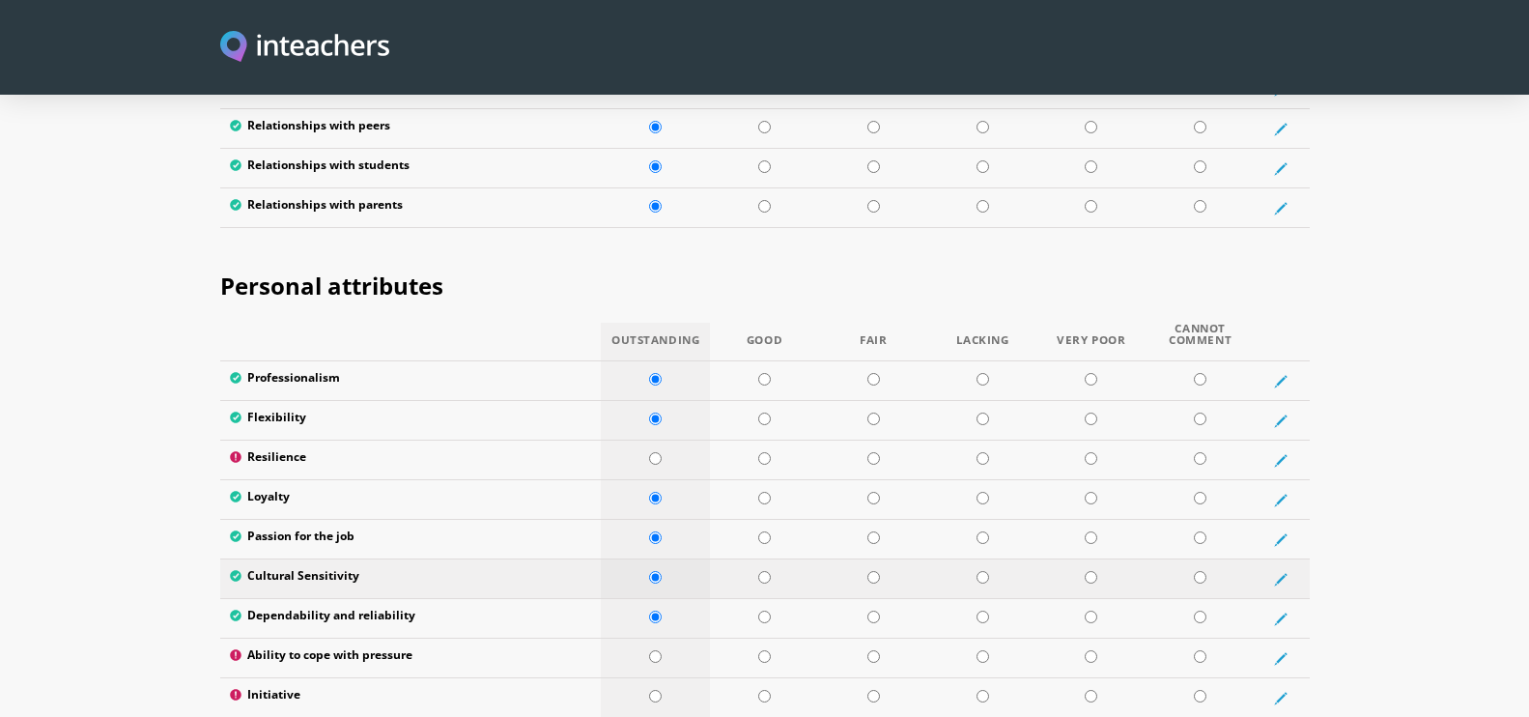
scroll to position [3188, 0]
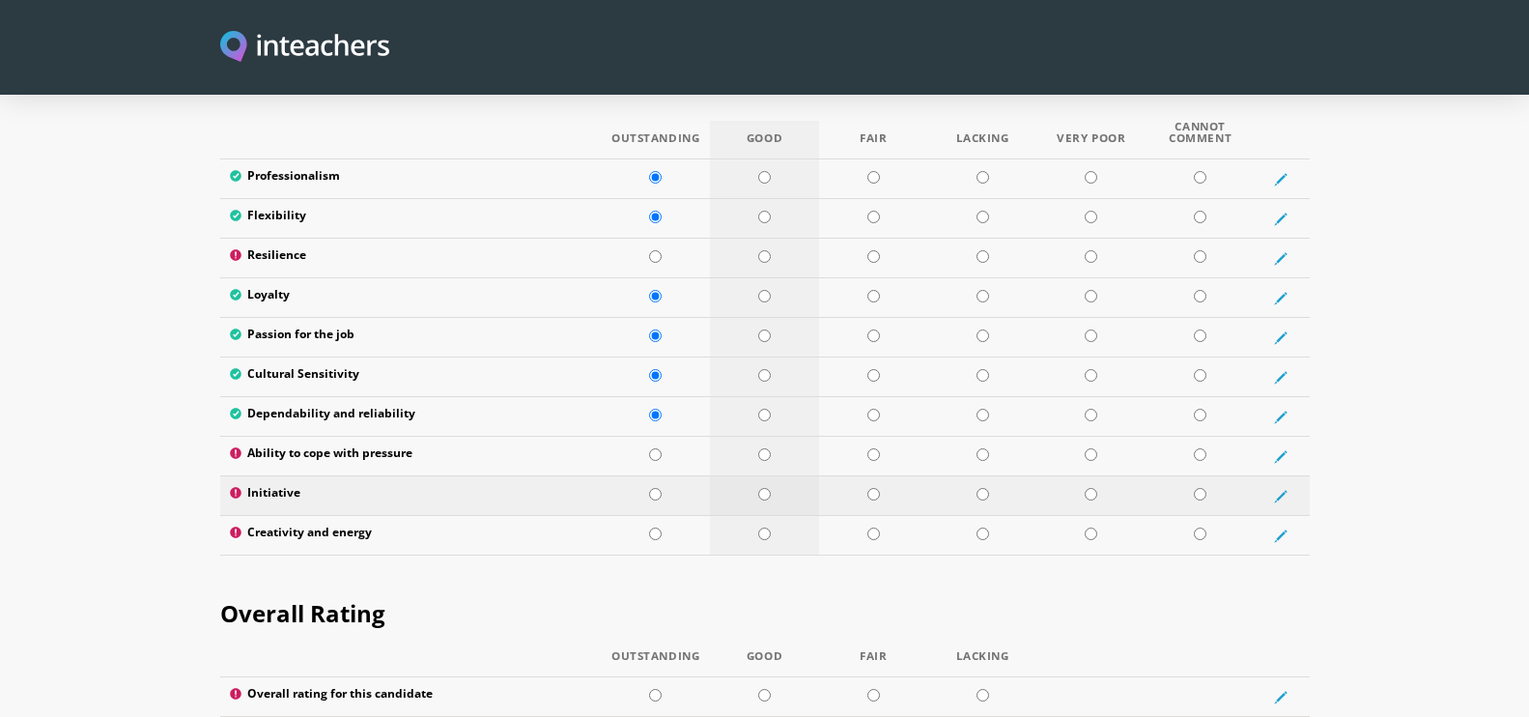
click at [761, 477] on td at bounding box center [764, 496] width 109 height 40
radio input "true"
click at [767, 527] on input "radio" at bounding box center [764, 533] width 13 height 13
radio input "true"
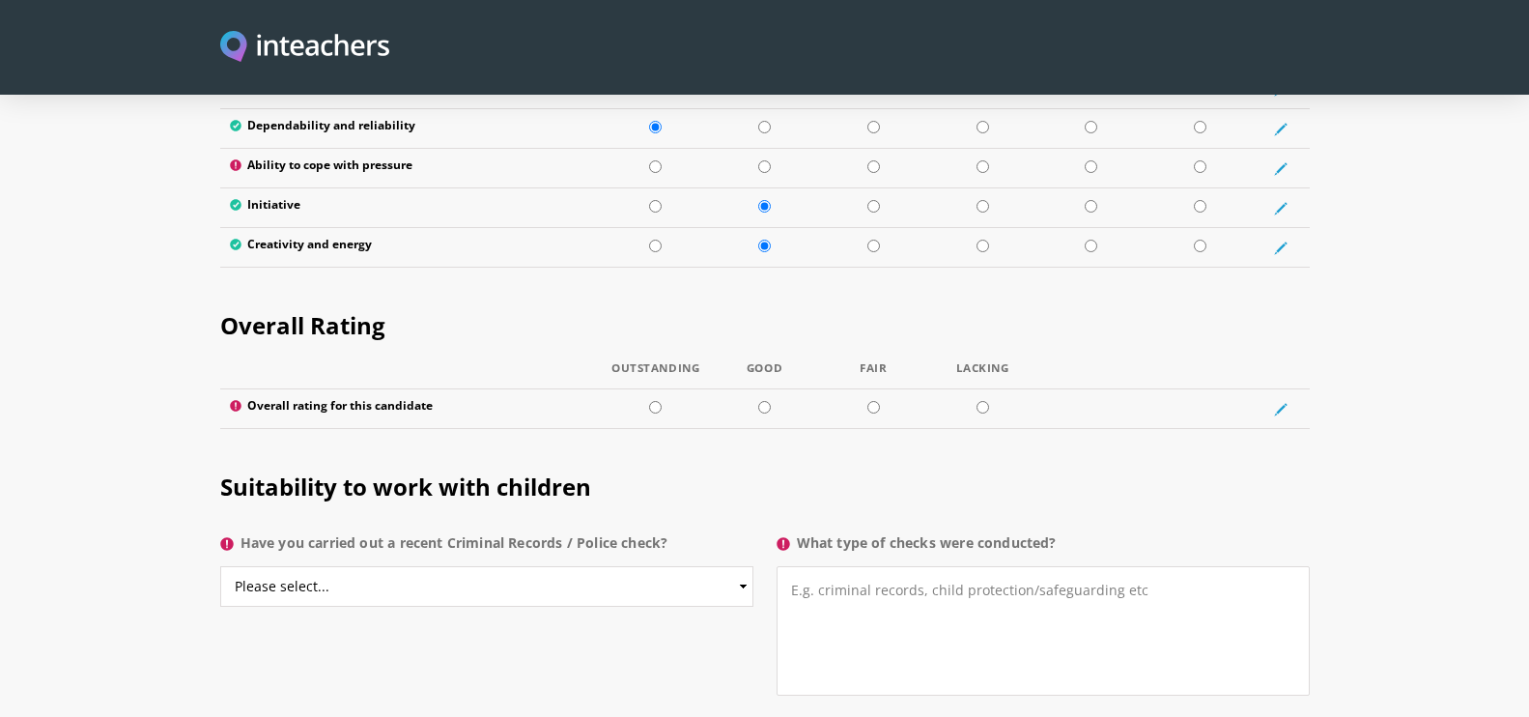
scroll to position [3477, 0]
click at [651, 387] on td at bounding box center [655, 407] width 109 height 40
radio input "true"
click at [618, 564] on select "Please select... Yes No Do not know" at bounding box center [486, 584] width 533 height 41
select select "No"
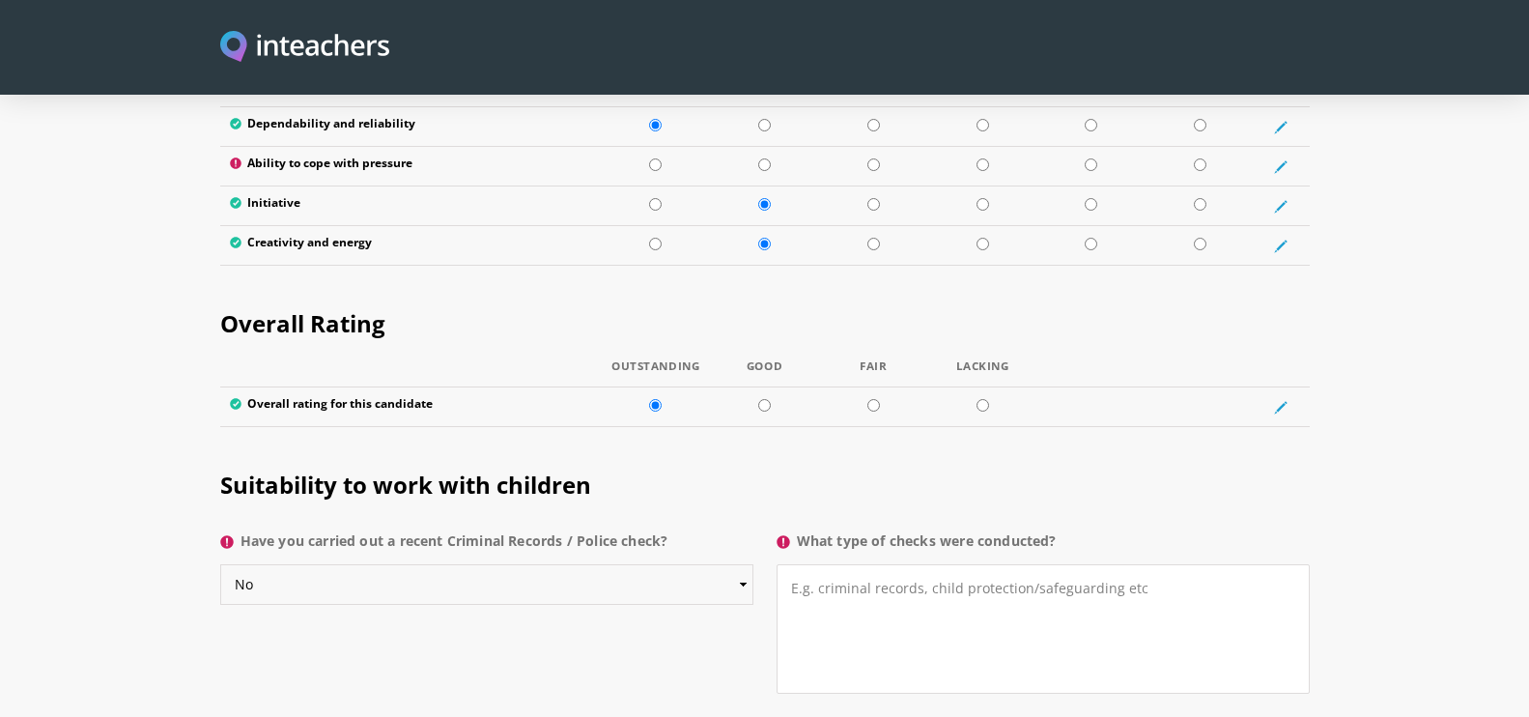
click at [220, 564] on select "Please select... Yes No Do not know" at bounding box center [486, 584] width 533 height 41
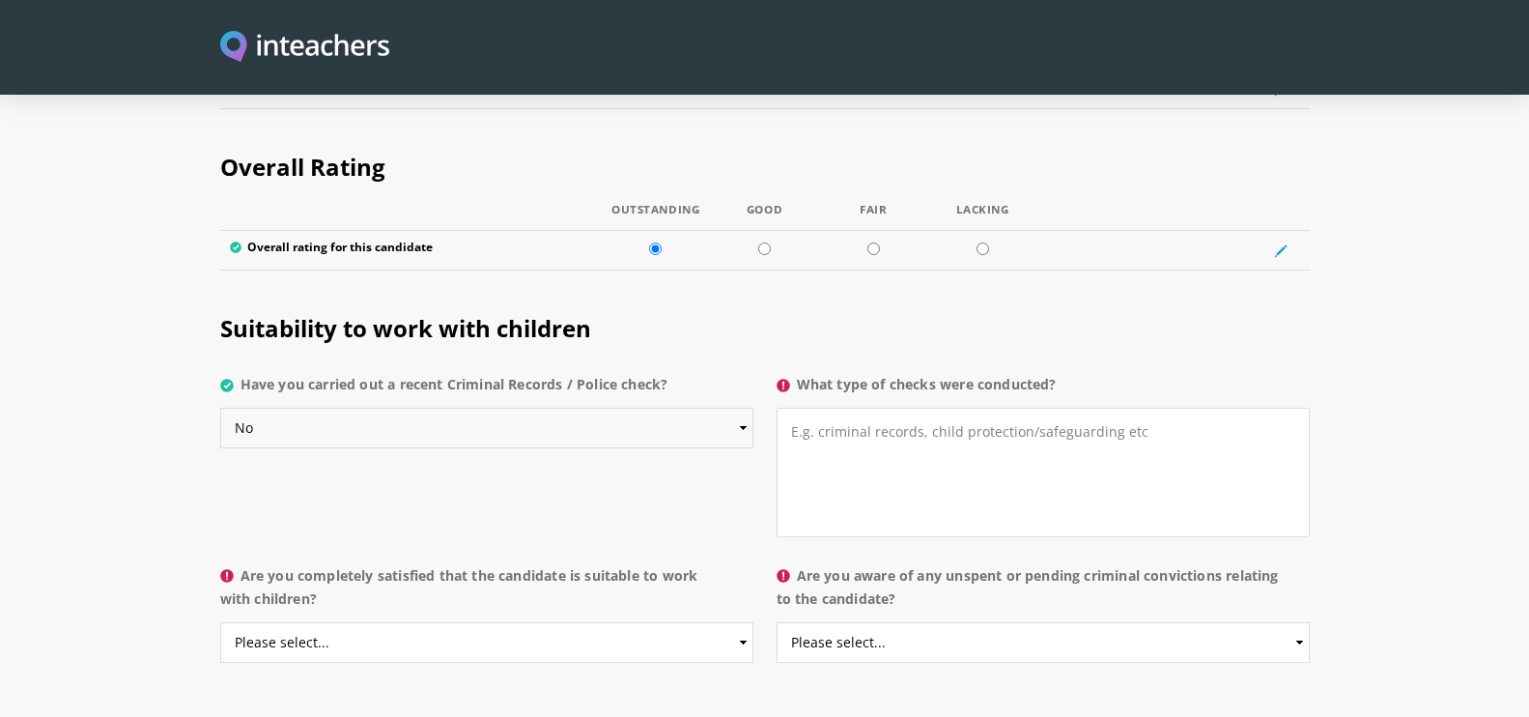
scroll to position [3670, 0]
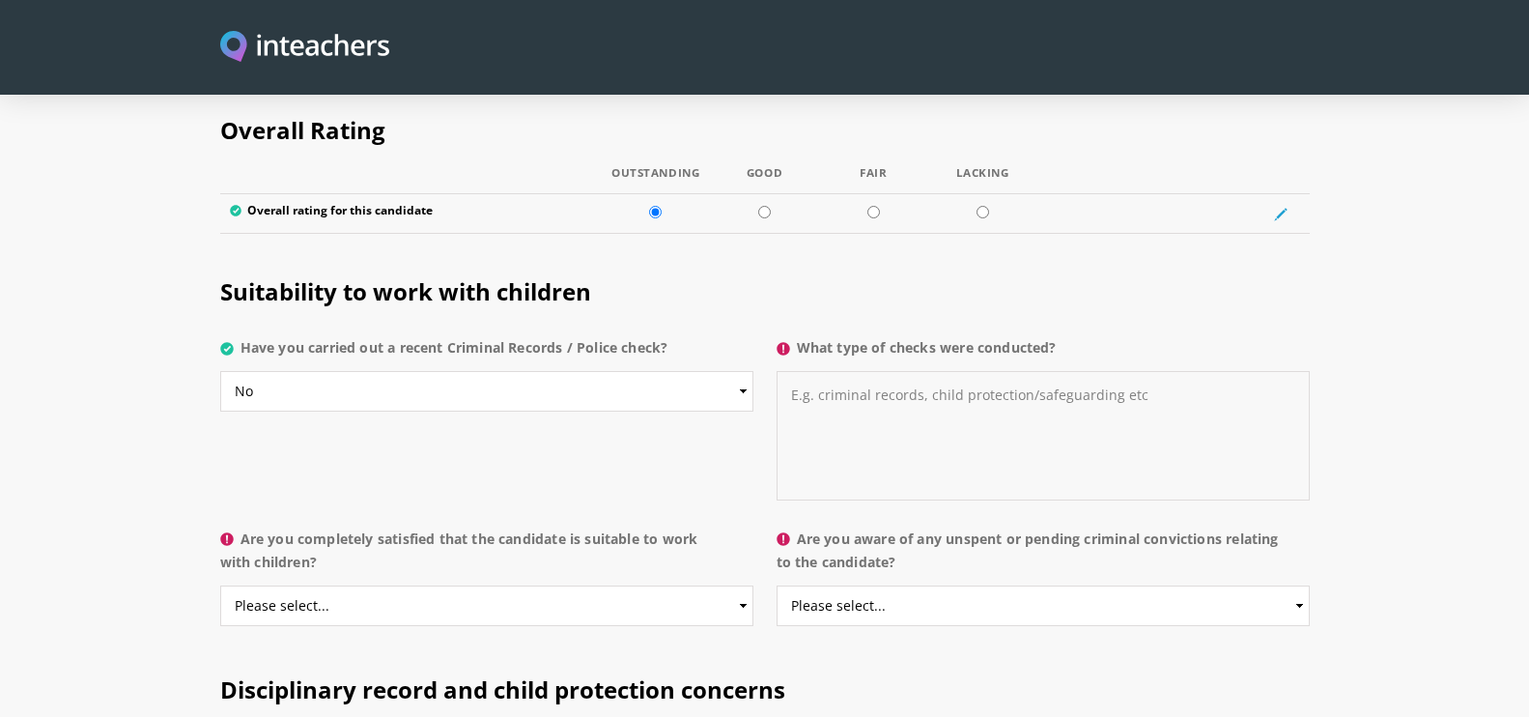
click at [1085, 372] on textarea "What type of checks were conducted?" at bounding box center [1043, 435] width 533 height 129
click at [371, 585] on select "Please select... Yes No Do not know" at bounding box center [486, 605] width 533 height 41
select select "Yes"
click at [220, 585] on select "Please select... Yes No Do not know" at bounding box center [486, 605] width 533 height 41
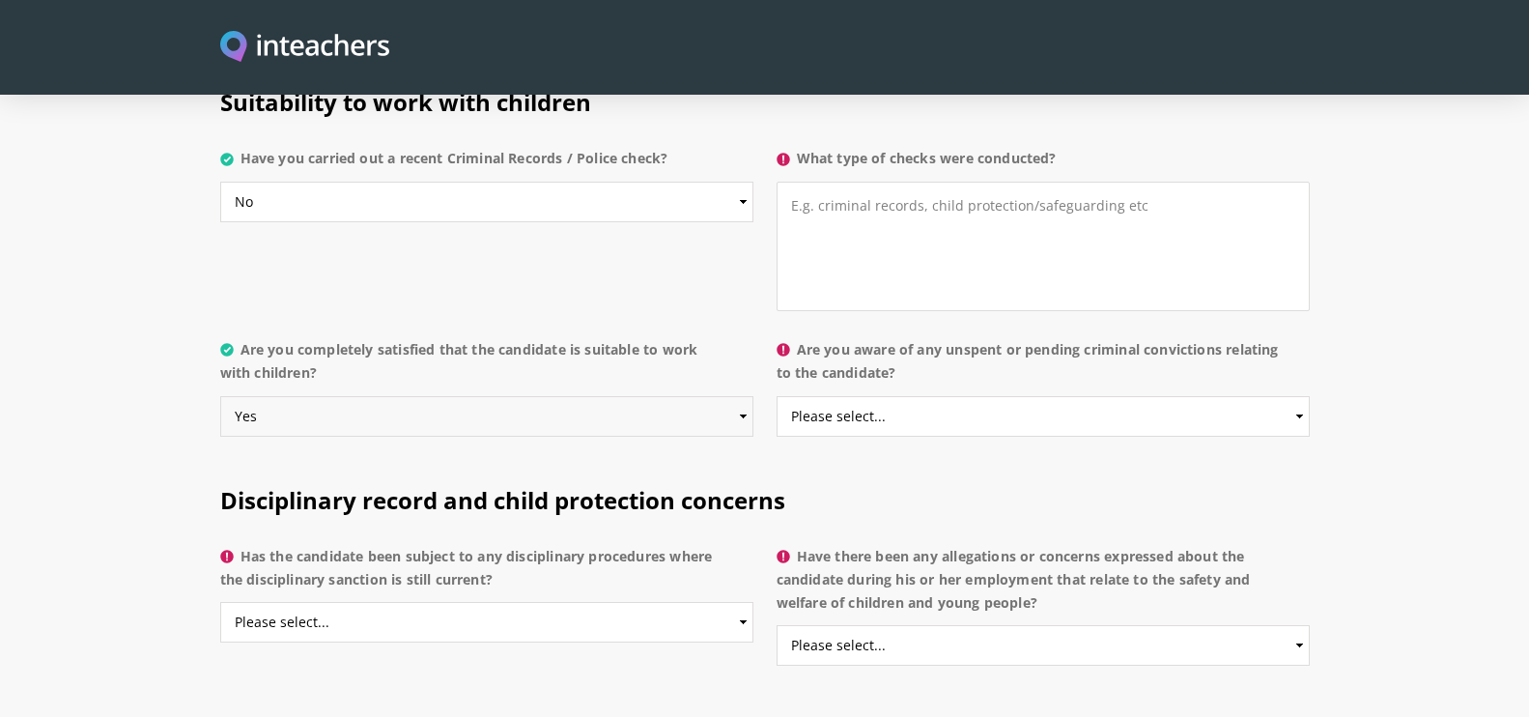
scroll to position [3864, 0]
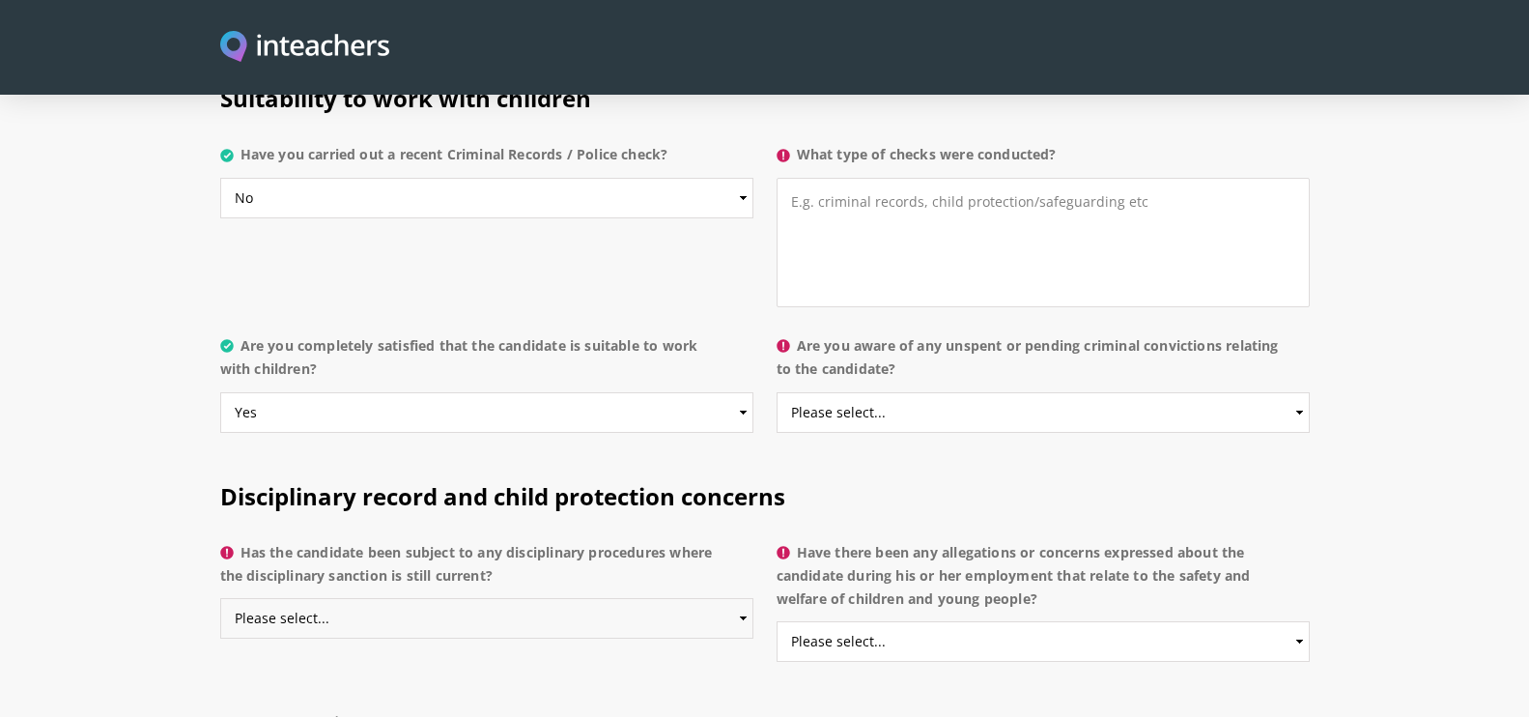
click at [440, 598] on select "Please select... Yes No Do not know" at bounding box center [486, 618] width 533 height 41
select select "No"
click at [220, 598] on select "Please select... Yes No Do not know" at bounding box center [486, 618] width 533 height 41
click at [916, 621] on select "Please select... Yes No Do not know" at bounding box center [1043, 641] width 533 height 41
select select "No"
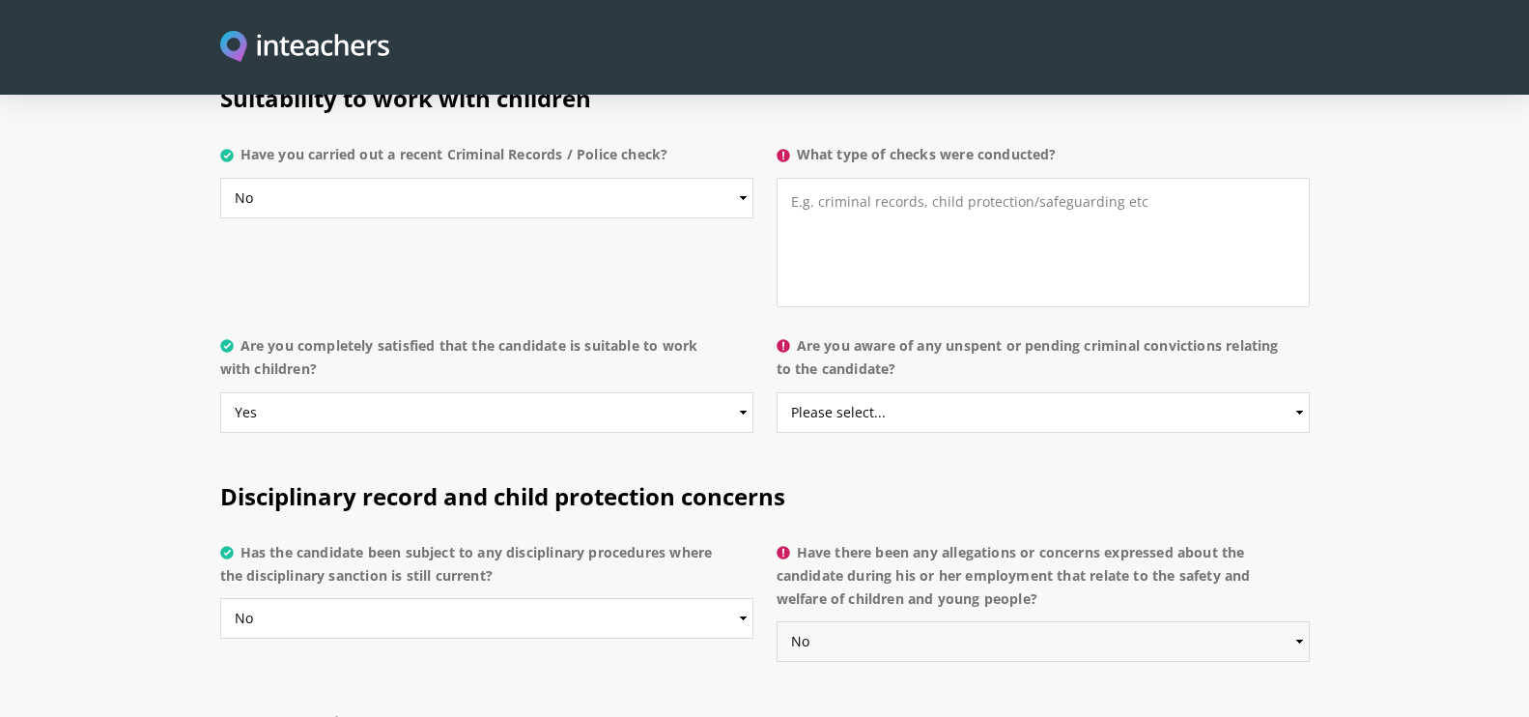
click at [777, 621] on select "Please select... Yes No Do not know" at bounding box center [1043, 641] width 533 height 41
click at [940, 398] on select "Please select... Yes No Do not know" at bounding box center [1043, 412] width 533 height 41
select select "No"
click at [777, 392] on select "Please select... Yes No Do not know" at bounding box center [1043, 412] width 533 height 41
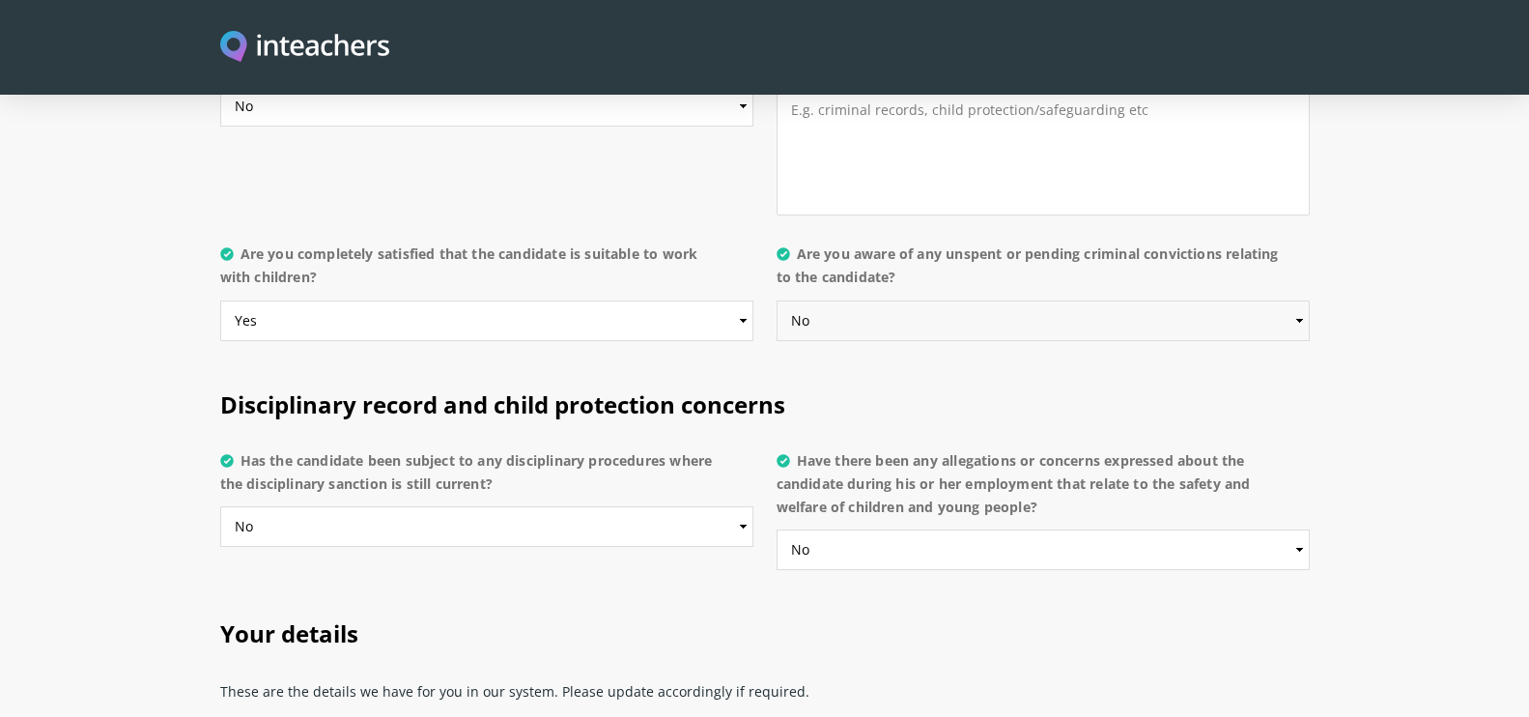
scroll to position [3767, 0]
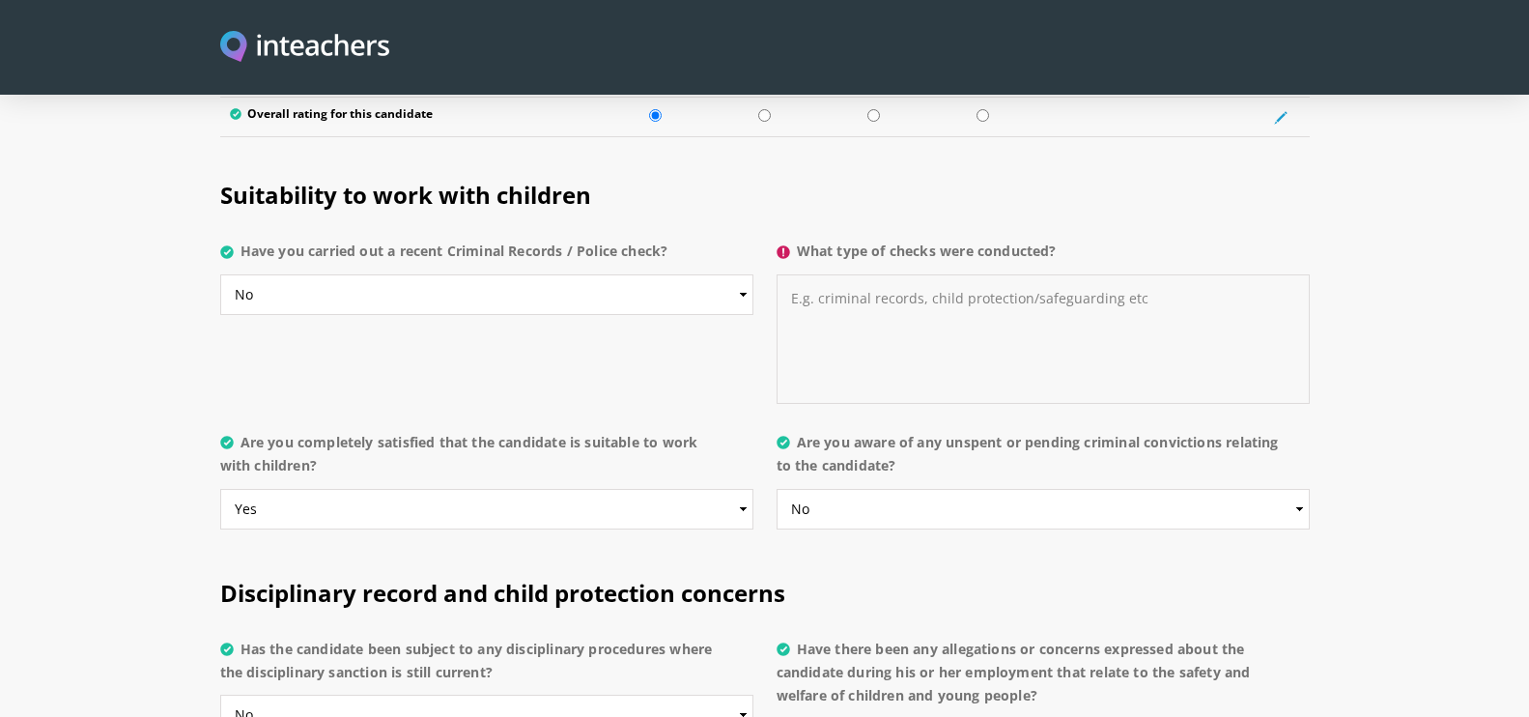
click at [1035, 276] on textarea "What type of checks were conducted?" at bounding box center [1043, 338] width 533 height 129
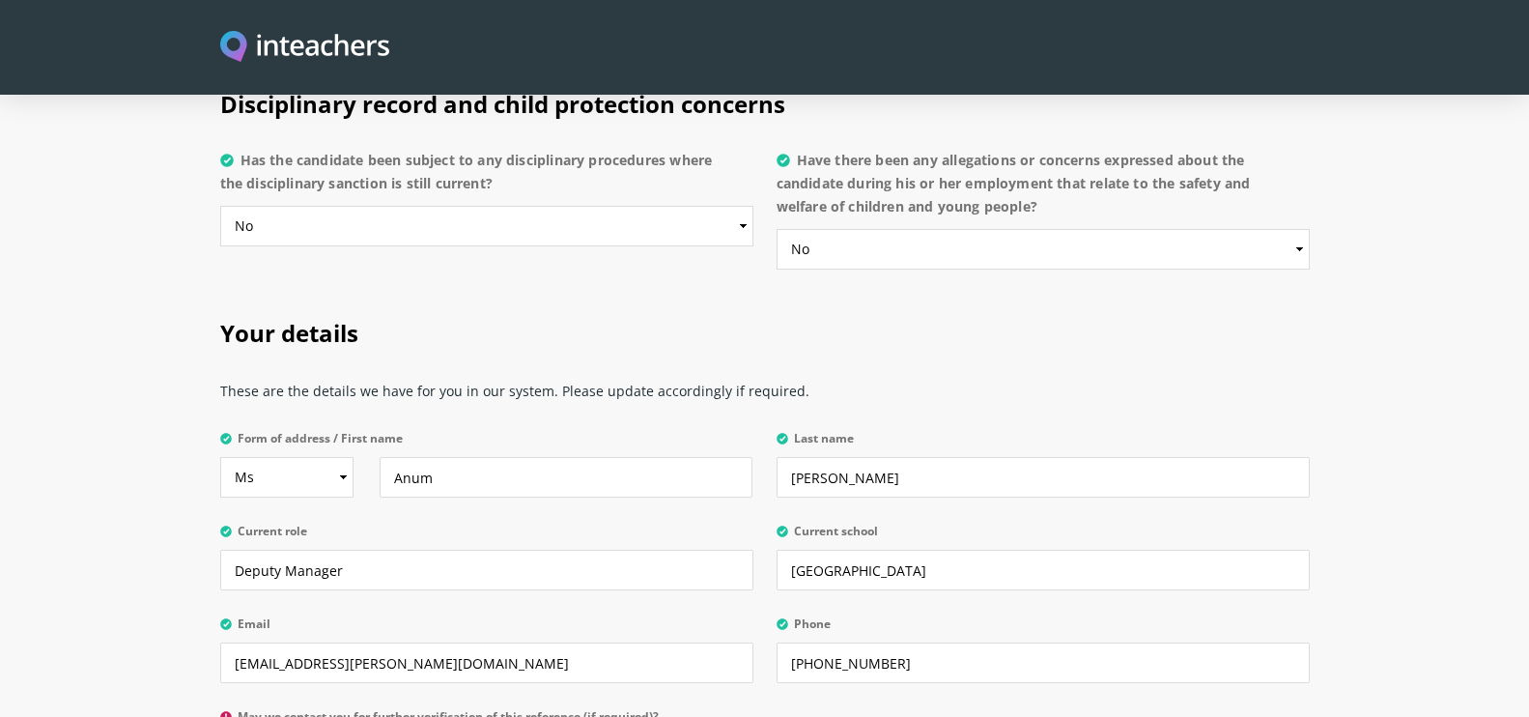
scroll to position [4733, 0]
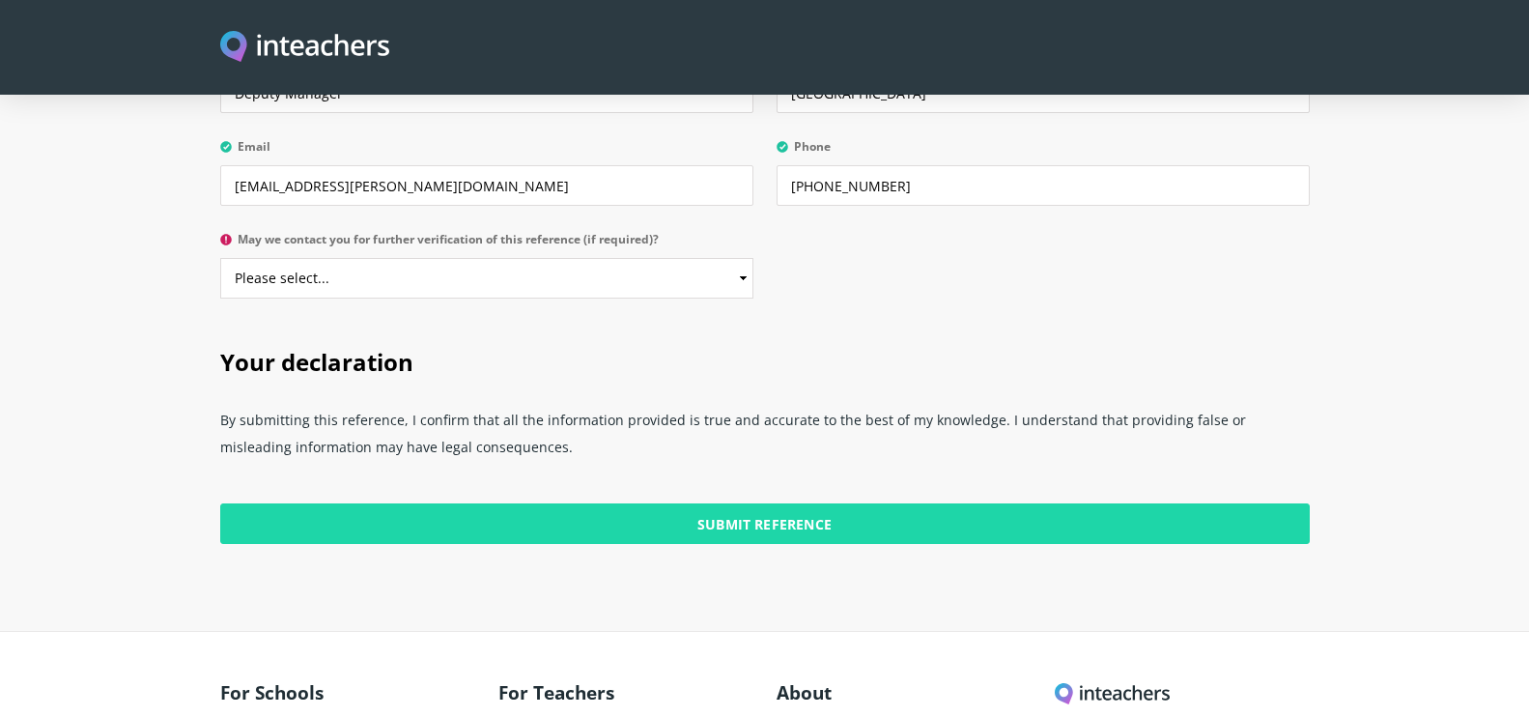
type textarea "Clearance certificate from Police"
click at [552, 503] on input "Submit Reference" at bounding box center [765, 523] width 1090 height 41
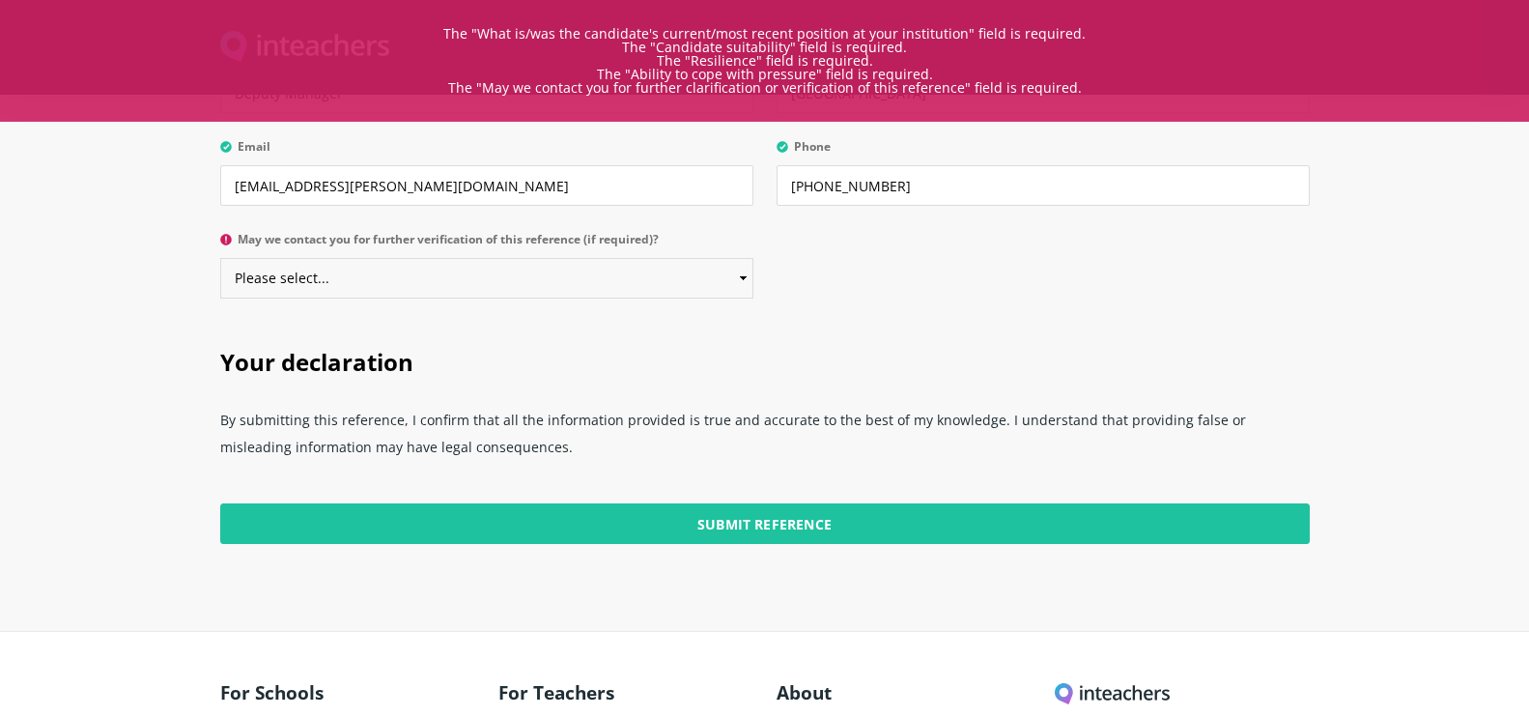
click at [547, 258] on select "Please select... Yes No" at bounding box center [486, 278] width 533 height 41
select select "Yes"
click at [220, 258] on select "Please select... Yes No" at bounding box center [486, 278] width 533 height 41
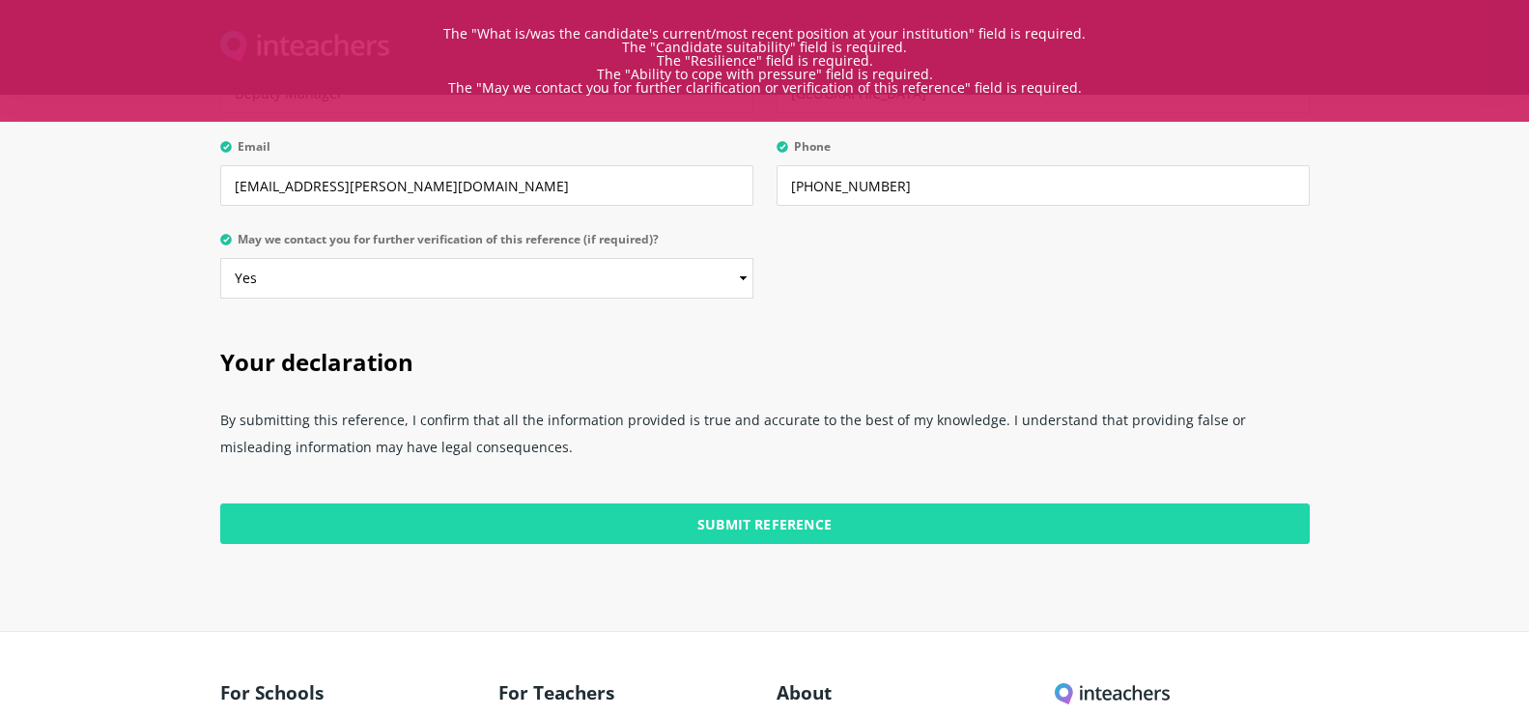
click at [619, 503] on input "Submit Reference" at bounding box center [765, 523] width 1090 height 41
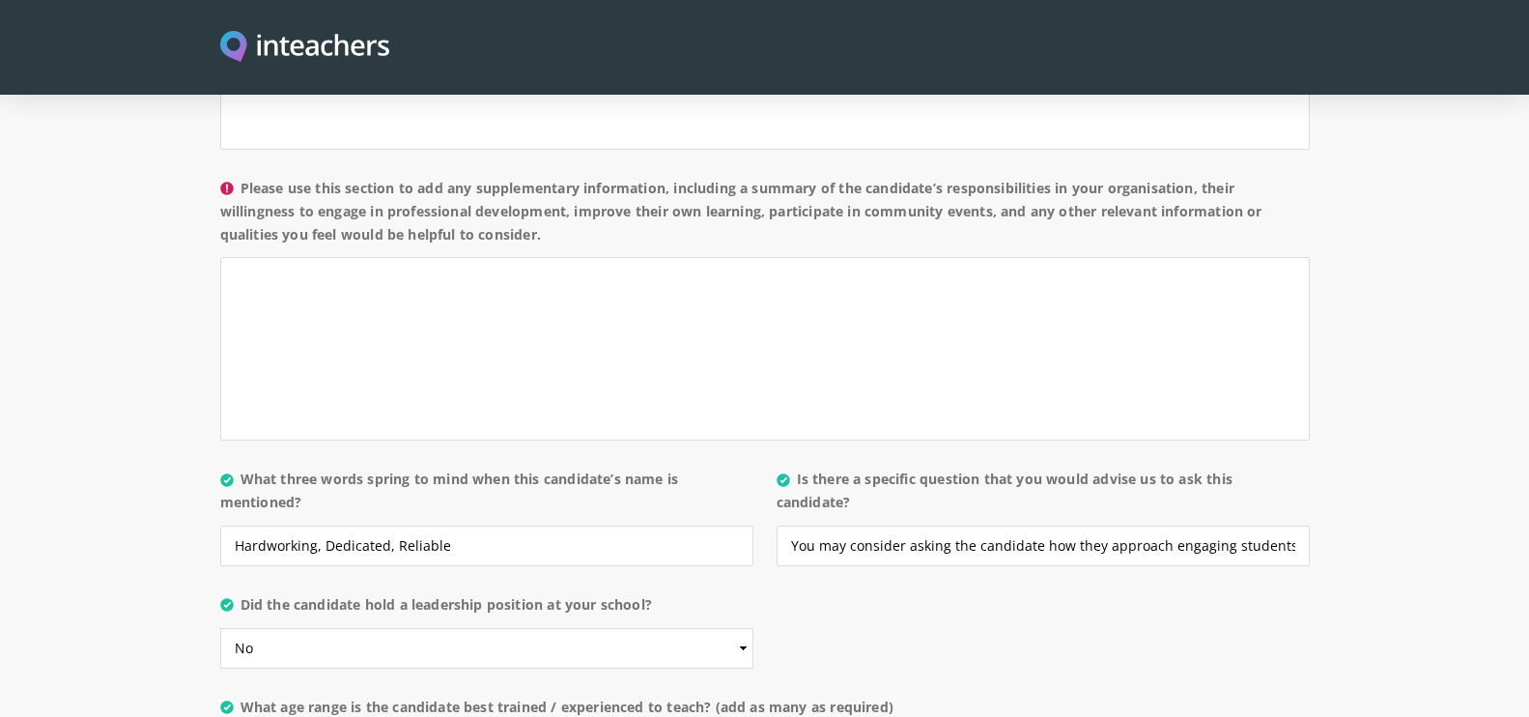
scroll to position [1739, 0]
drag, startPoint x: 247, startPoint y: 161, endPoint x: 559, endPoint y: 212, distance: 316.0
click at [559, 212] on label "Please use this section to add any supplementary information, including a summa…" at bounding box center [765, 221] width 1090 height 81
copy label "Please use this section to add any supplementary information, including a summa…"
click at [311, 270] on textarea "Please use this section to add any supplementary information, including a summa…" at bounding box center [765, 353] width 1090 height 184
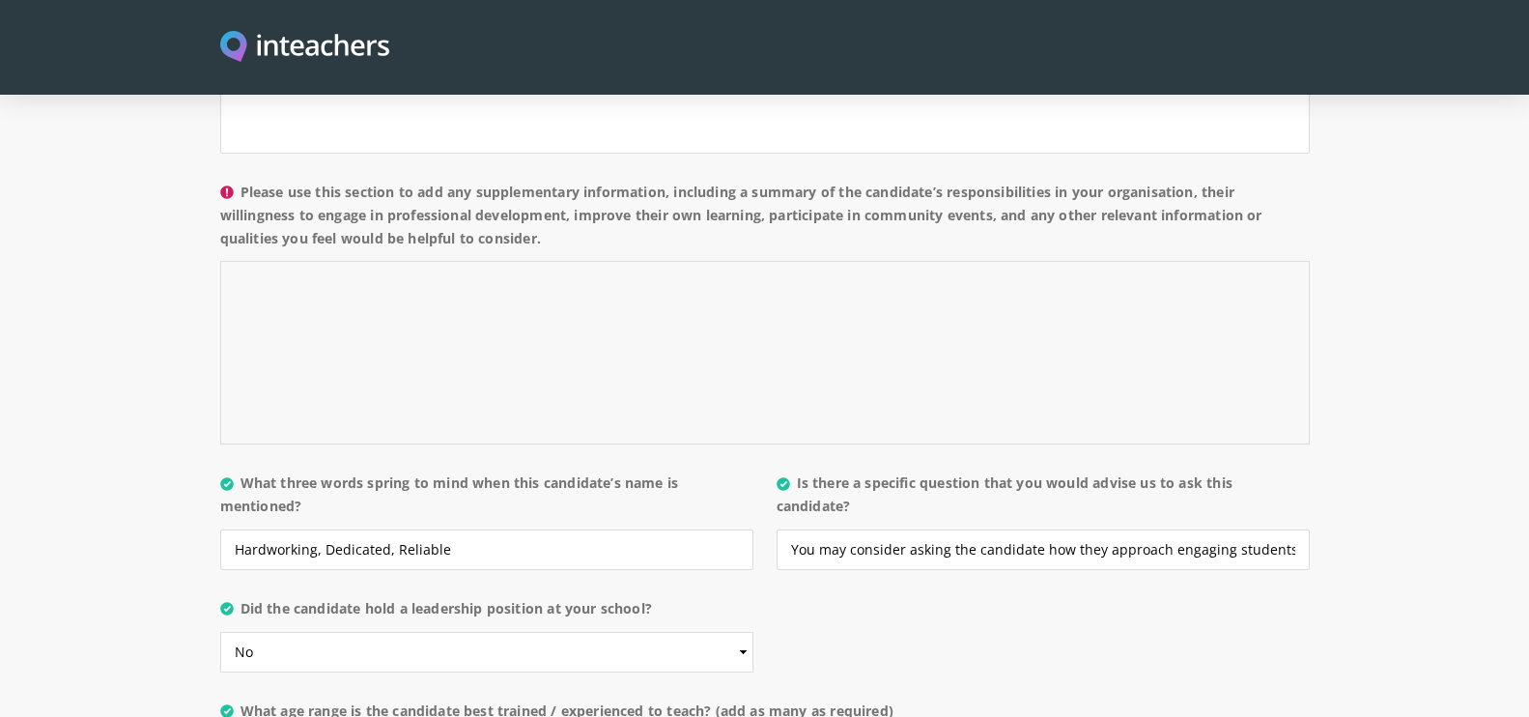
paste textarea "The candidate has been responsible for supporting students’ learning, collabora…"
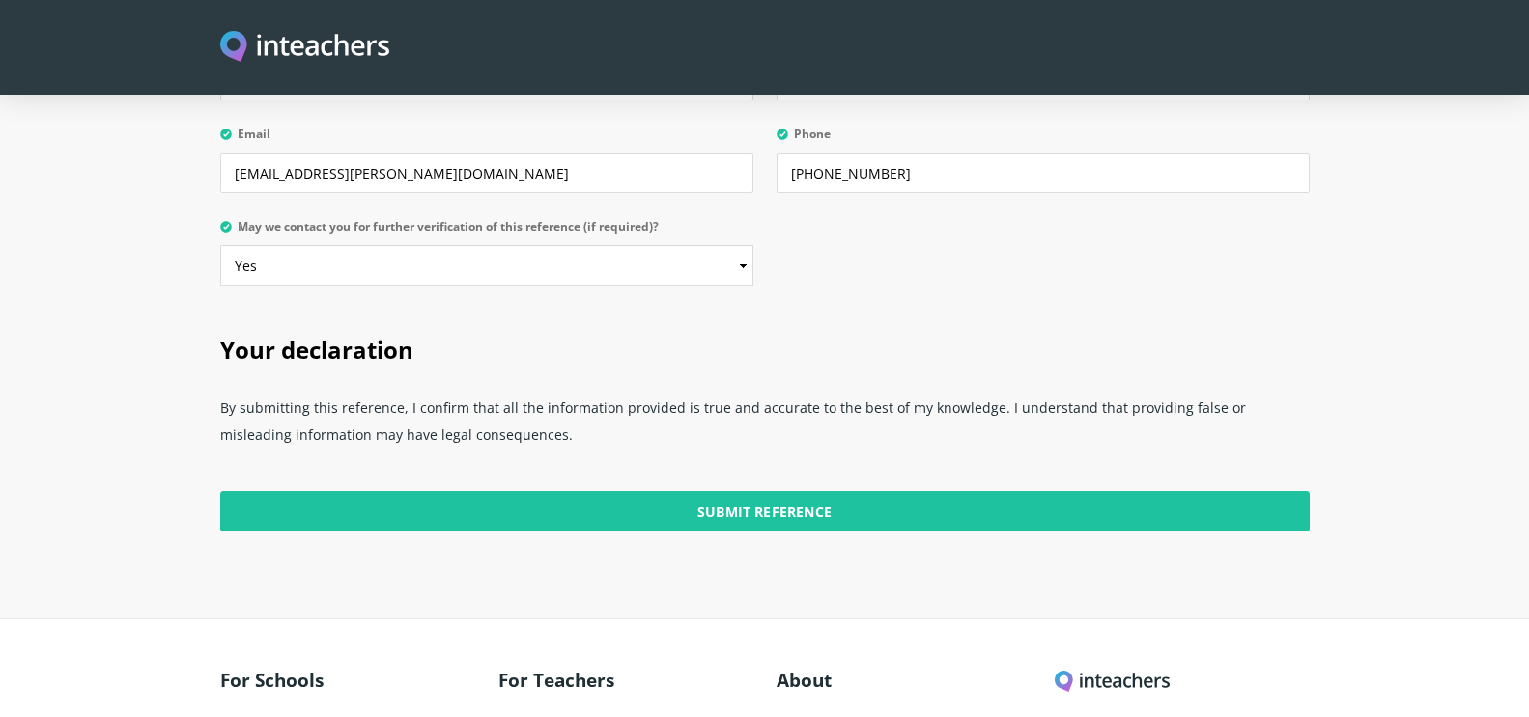
scroll to position [4907, 0]
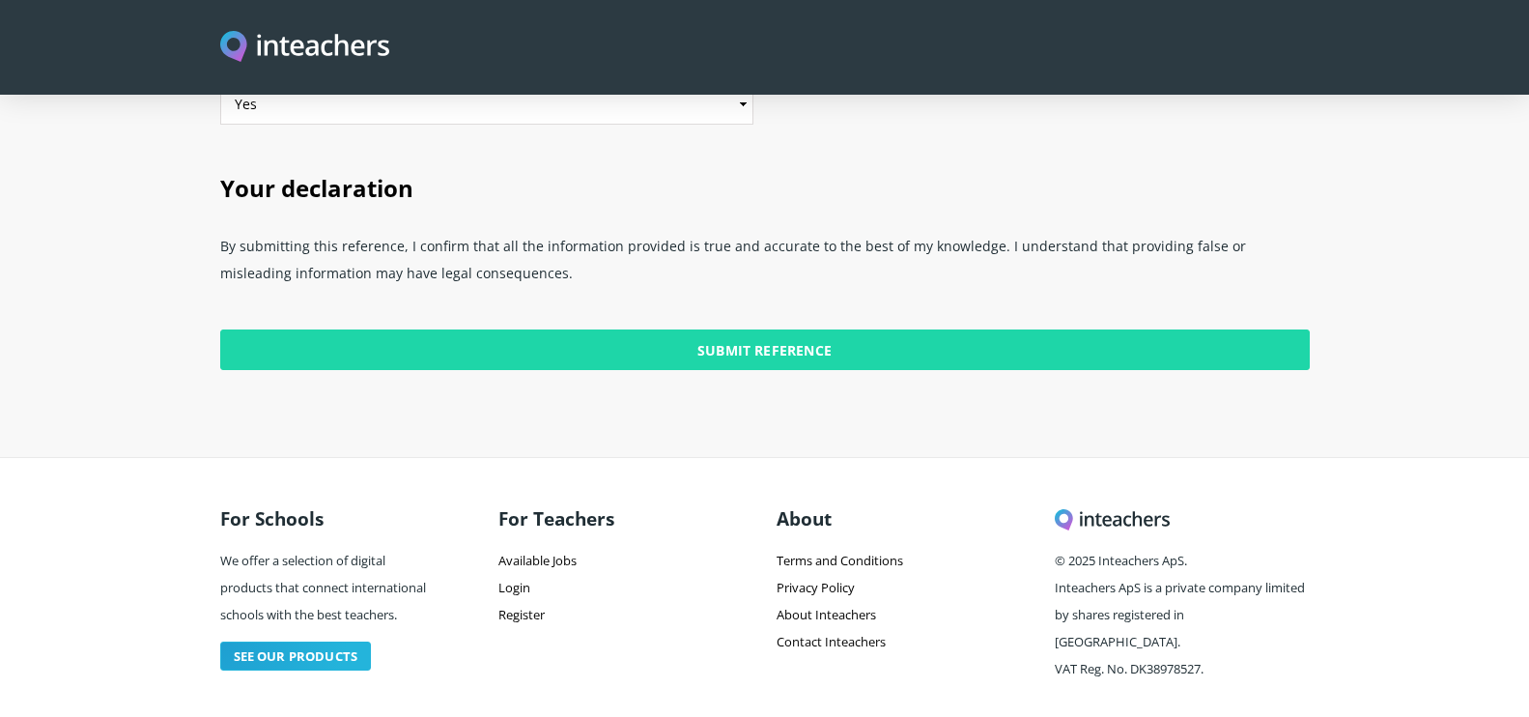
type textarea "The candidate has been responsible for supporting students’ learning, collabora…"
click at [702, 329] on input "Submit Reference" at bounding box center [765, 349] width 1090 height 41
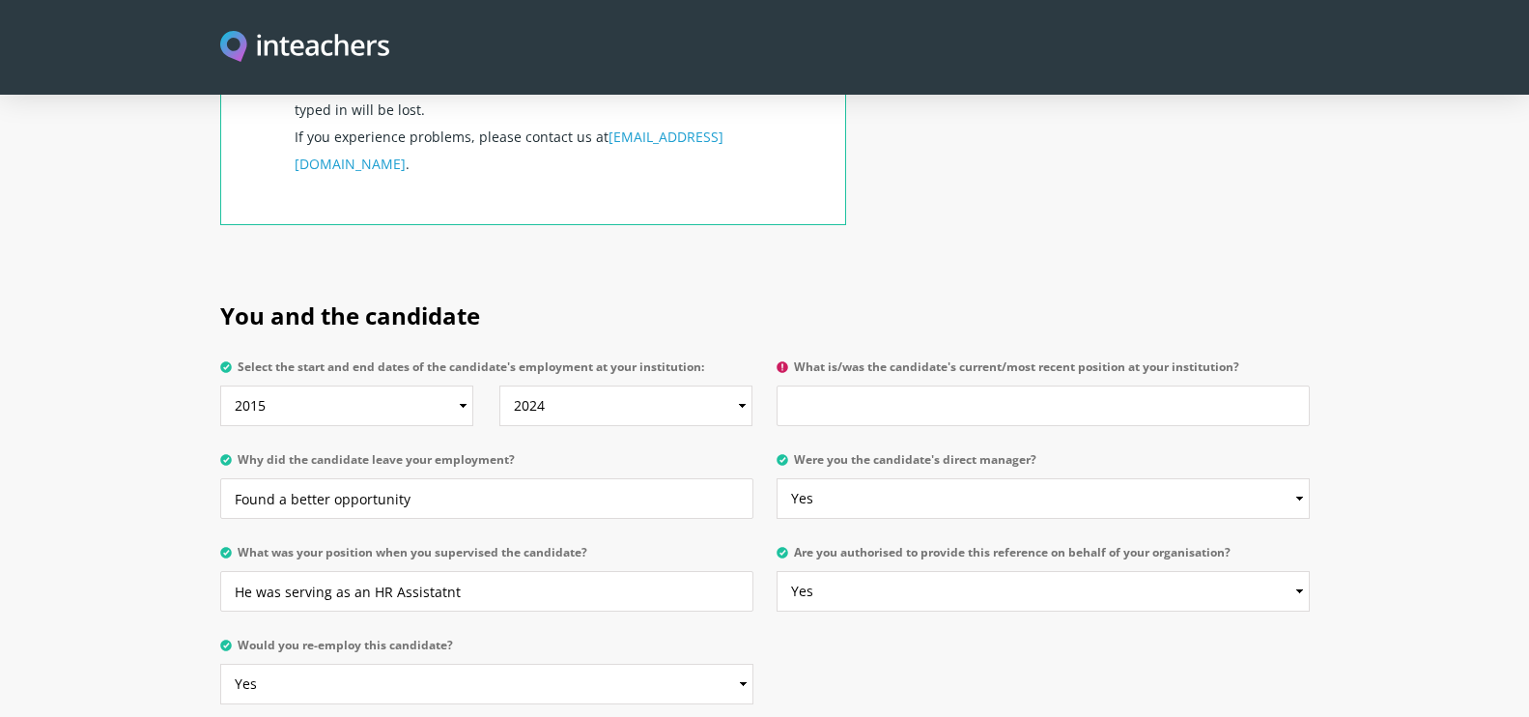
scroll to position [657, 0]
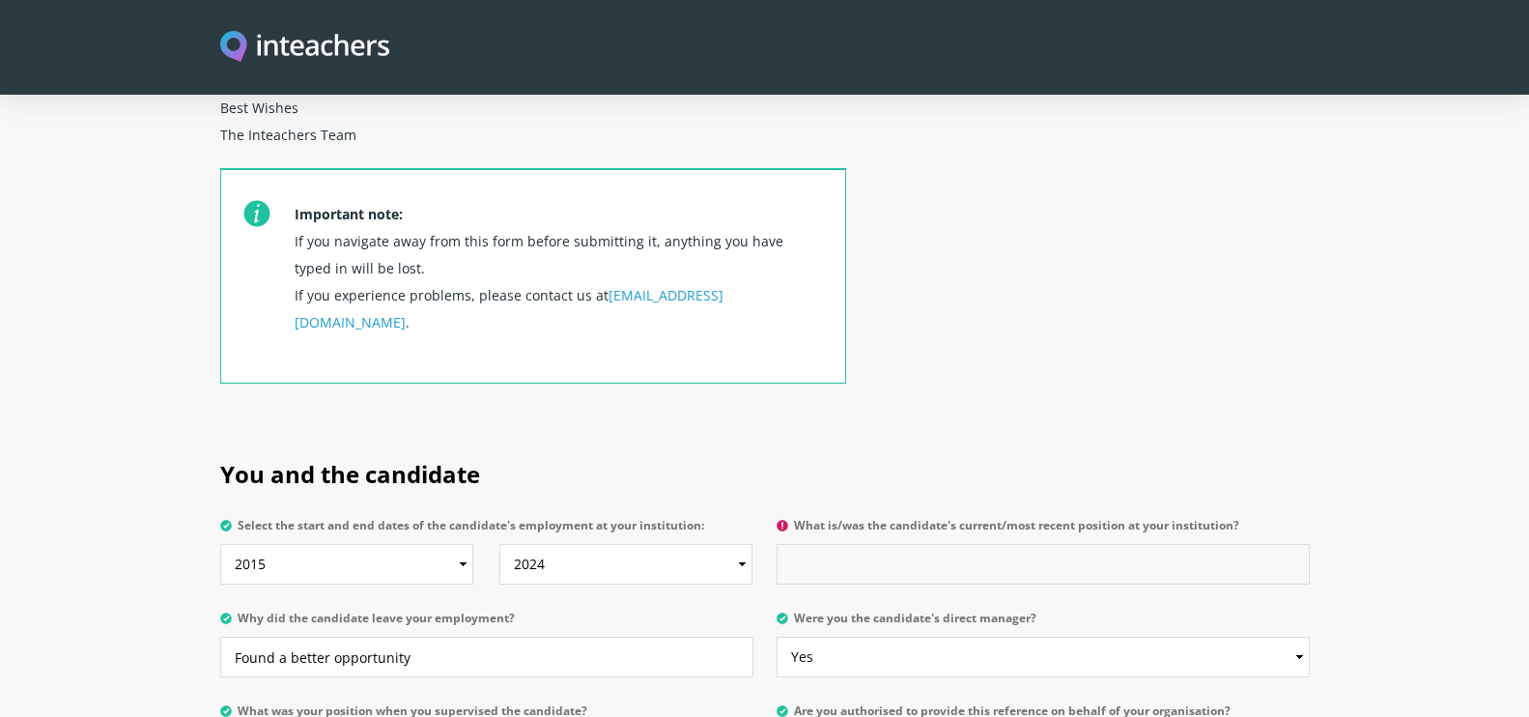
click at [897, 546] on input "What is/was the candidate's current/most recent position at your institution?" at bounding box center [1043, 564] width 533 height 41
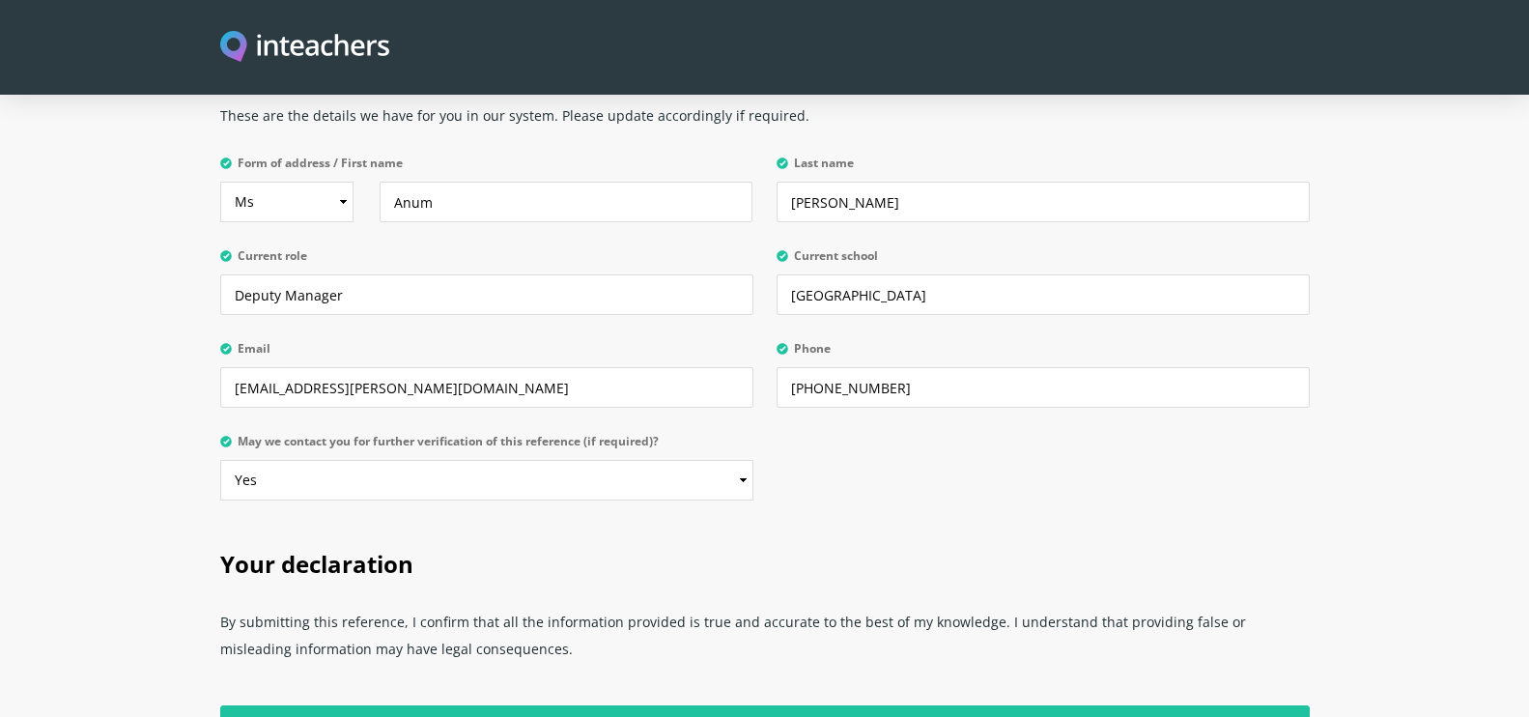
scroll to position [4907, 0]
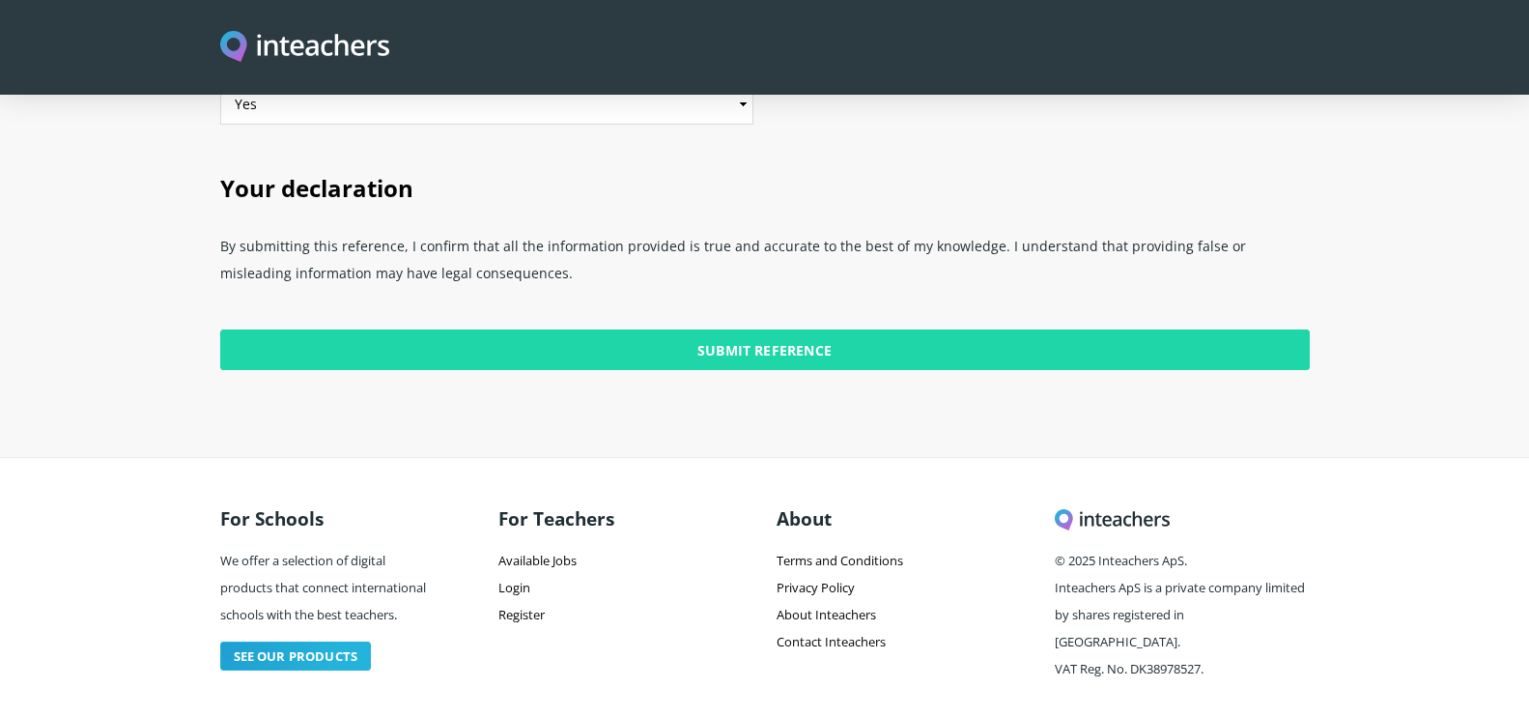
type input "HR Assistant"
click at [711, 329] on input "Submit Reference" at bounding box center [765, 349] width 1090 height 41
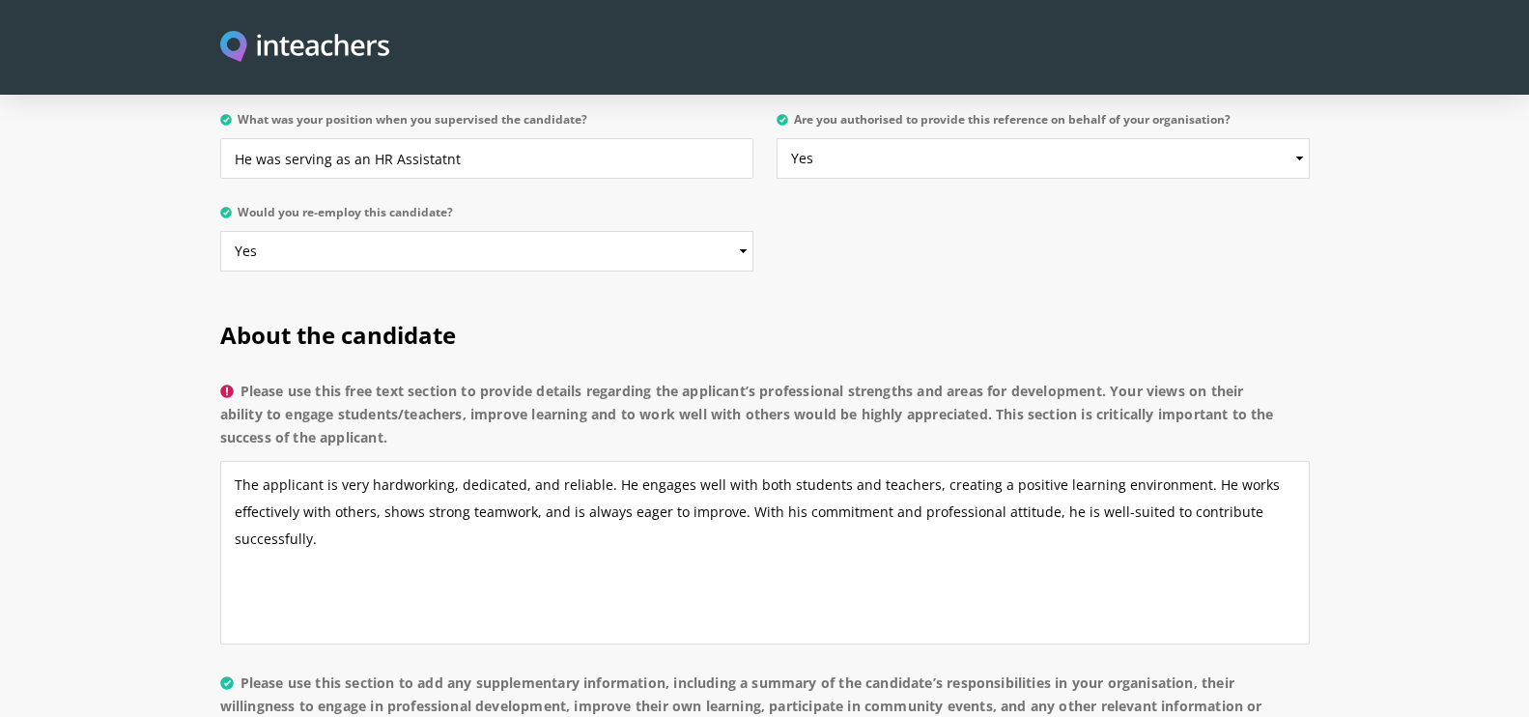
scroll to position [1236, 0]
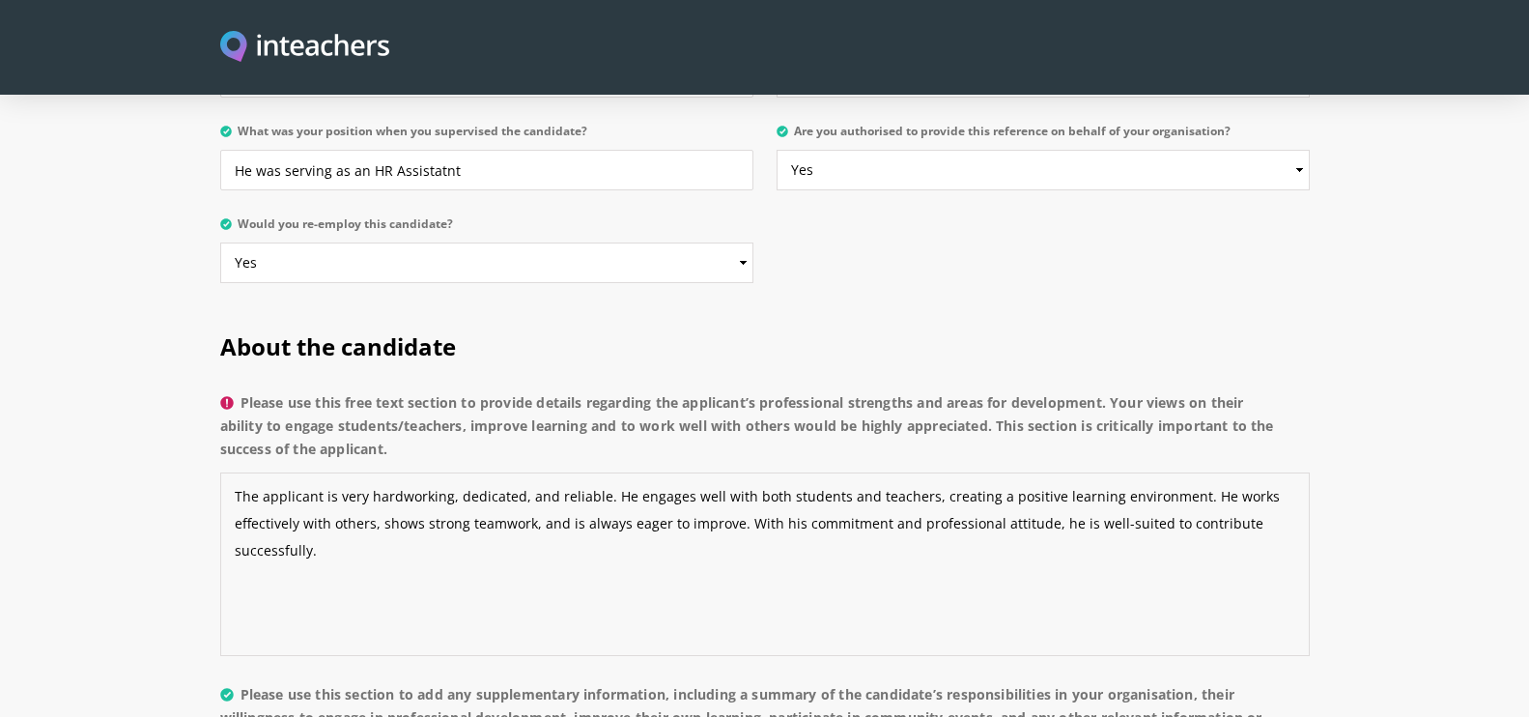
drag, startPoint x: 323, startPoint y: 524, endPoint x: 217, endPoint y: 468, distance: 118.8
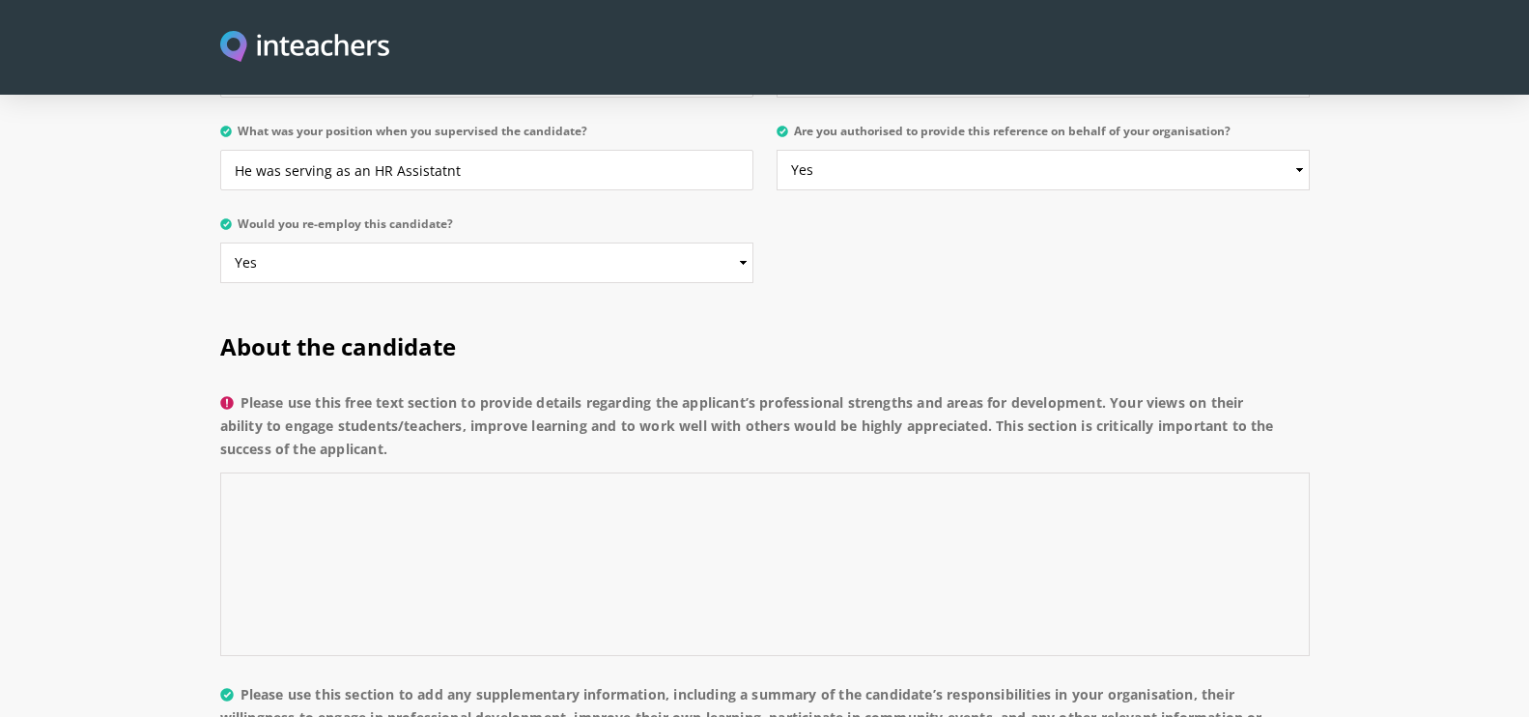
click at [260, 472] on textarea "Please use this free text section to provide details regarding the applicant’s …" at bounding box center [765, 564] width 1090 height 184
paste textarea "The applicant is an exceptionally hardworking, dedicated, and reliable professi…"
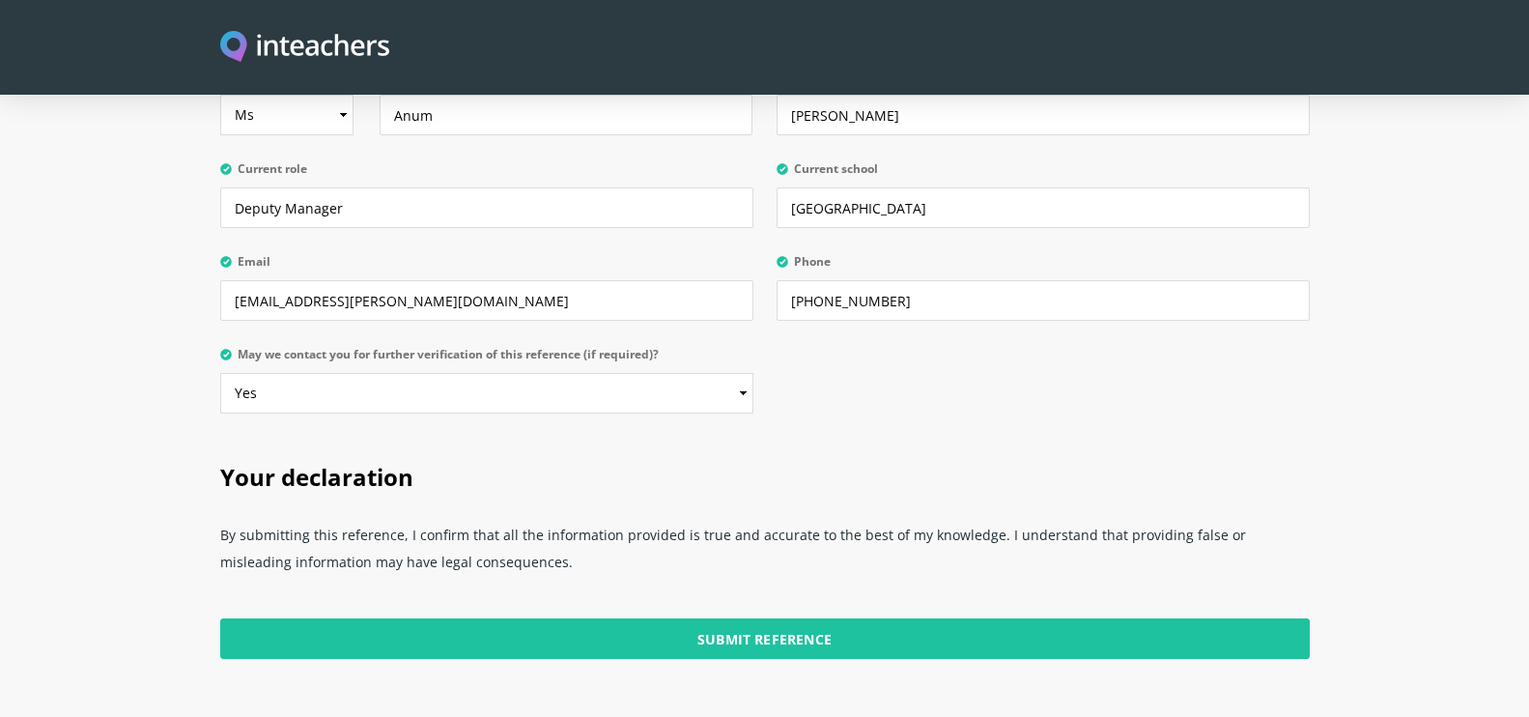
scroll to position [4907, 0]
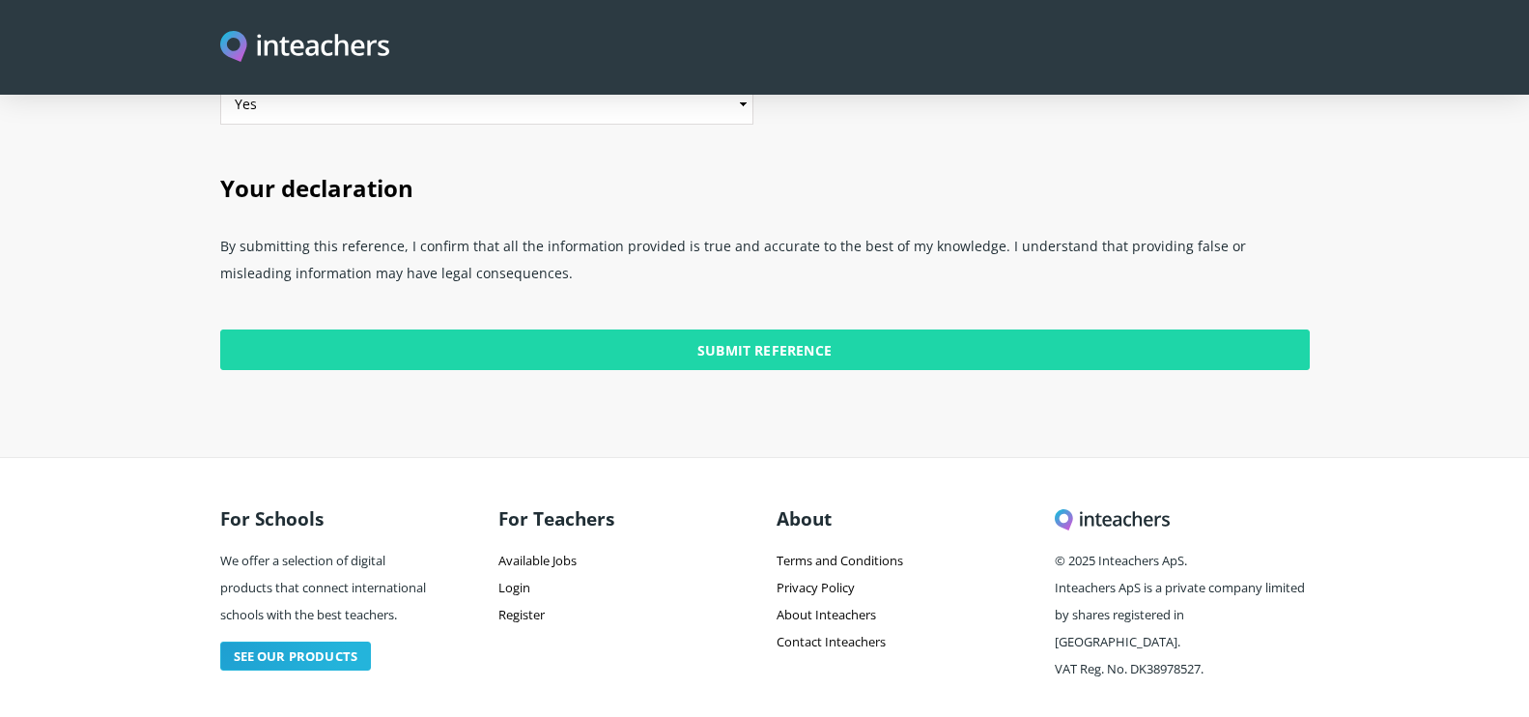
type textarea "The applicant is an exceptionally hardworking, dedicated, and reliable professi…"
click at [688, 329] on input "Submit Reference" at bounding box center [765, 349] width 1090 height 41
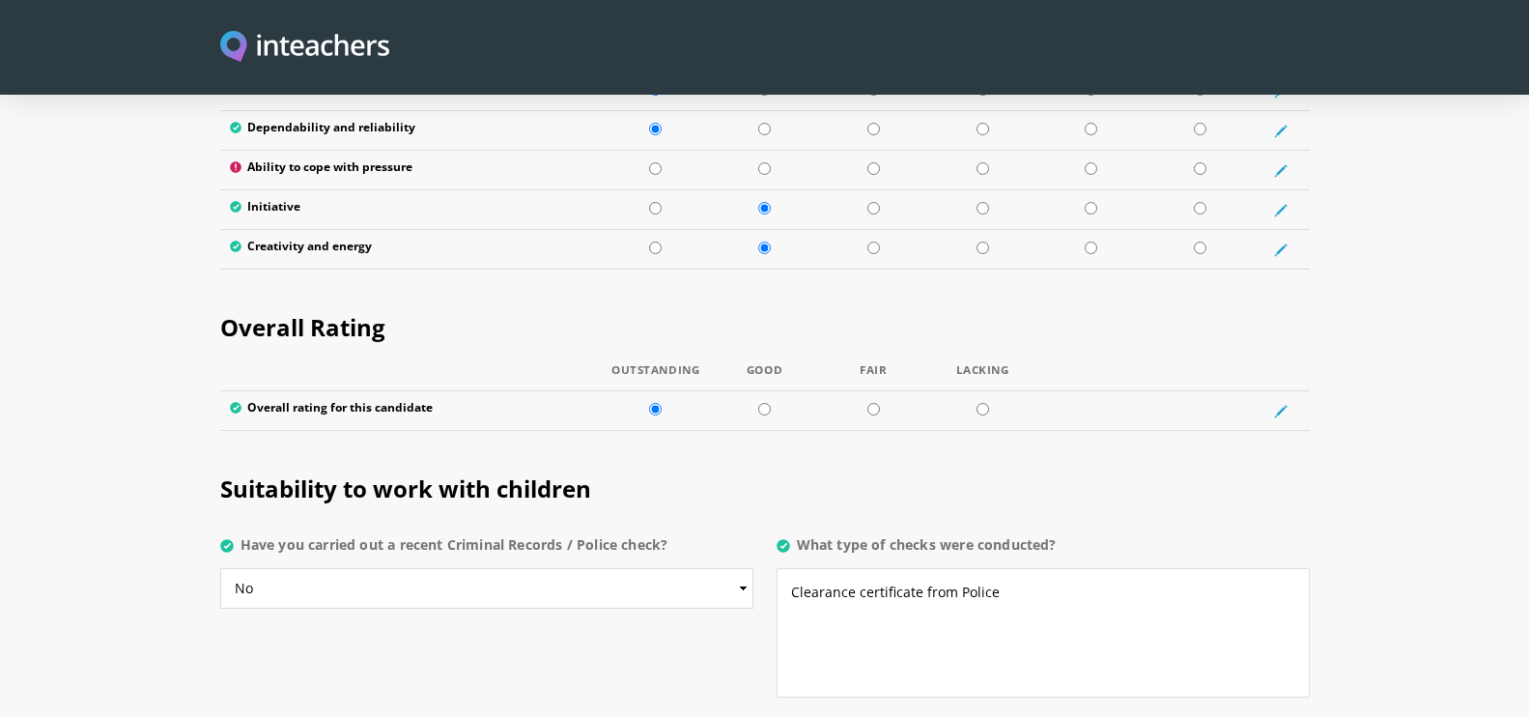
scroll to position [3168, 0]
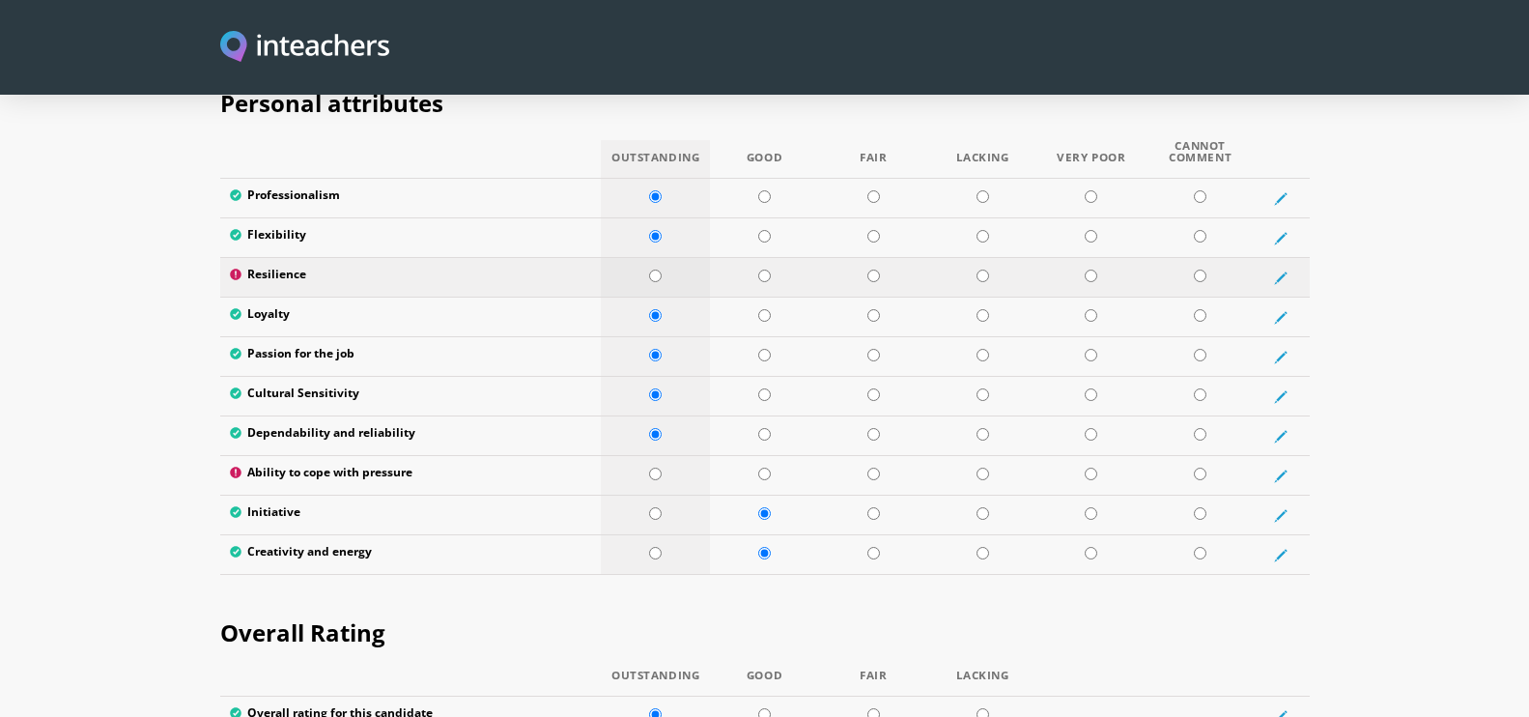
click at [655, 269] on input "radio" at bounding box center [655, 275] width 13 height 13
radio input "true"
click at [767, 468] on input "radio" at bounding box center [764, 474] width 13 height 13
radio input "true"
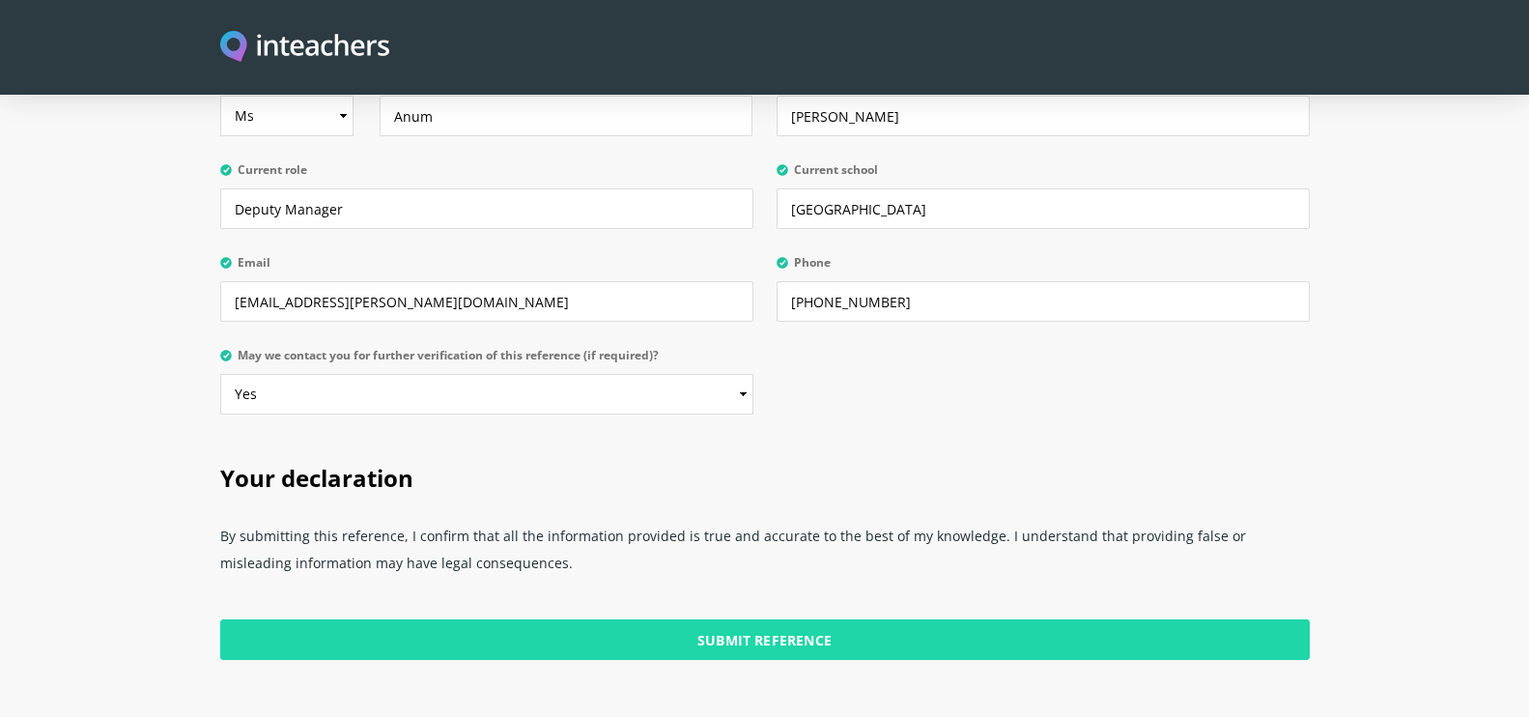
scroll to position [4907, 0]
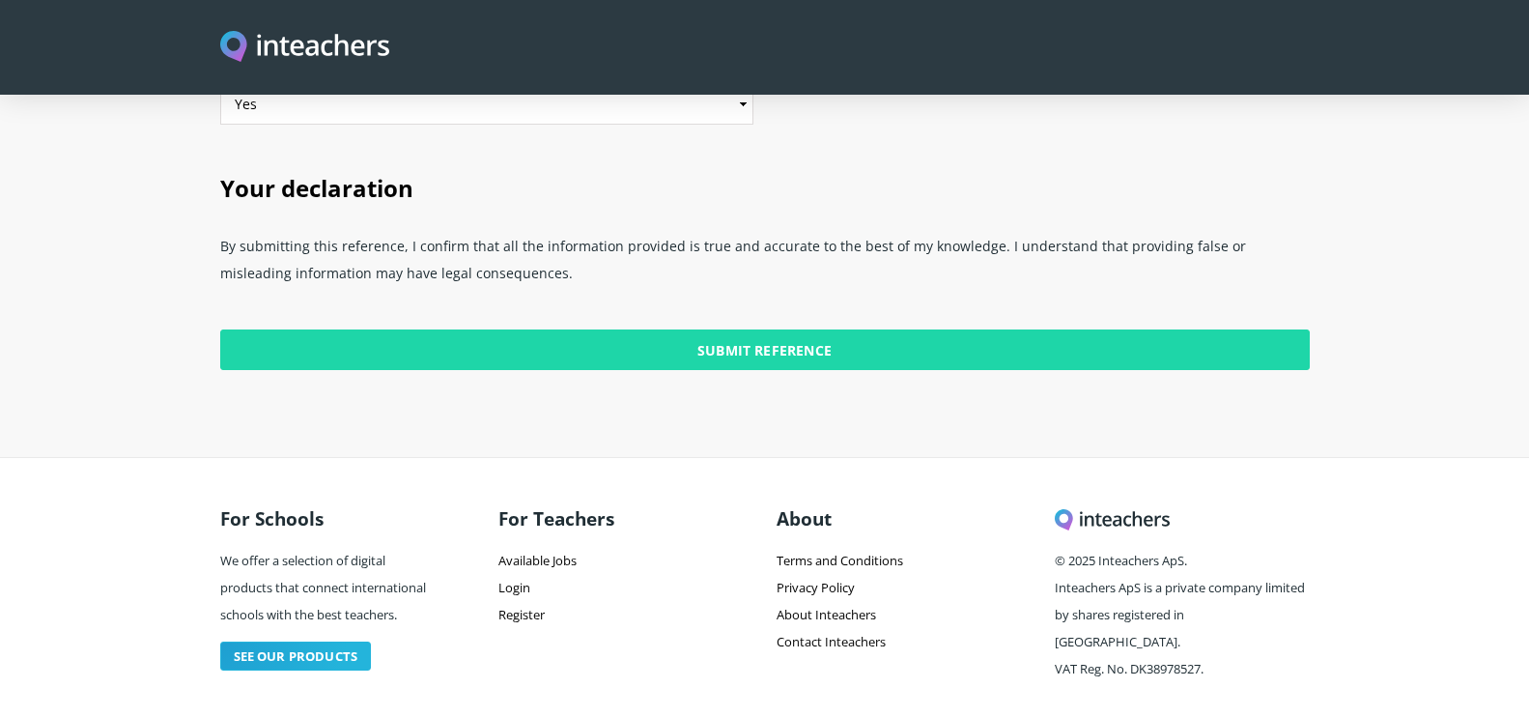
click at [695, 329] on input "Submit Reference" at bounding box center [765, 349] width 1090 height 41
